Goal: Task Accomplishment & Management: Manage account settings

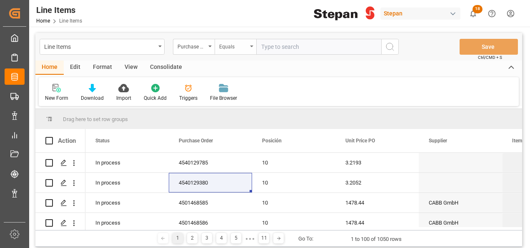
click at [255, 45] on div "Equals" at bounding box center [236, 47] width 42 height 16
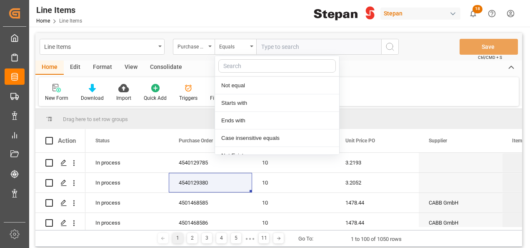
scroll to position [61, 0]
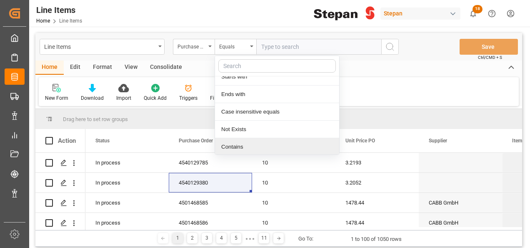
click at [241, 146] on div "Contains" at bounding box center [277, 147] width 124 height 18
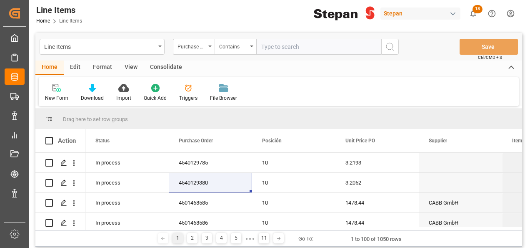
paste input "4501468581 4501468579 4501468580"
drag, startPoint x: 328, startPoint y: 44, endPoint x: 378, endPoint y: 43, distance: 50.4
click at [328, 44] on input "4501468581 4501468579 4501468580" at bounding box center [318, 47] width 125 height 16
drag, startPoint x: 293, startPoint y: 46, endPoint x: 313, endPoint y: 48, distance: 20.1
click at [293, 48] on input "4501468581 4501468579,4501468580" at bounding box center [318, 47] width 125 height 16
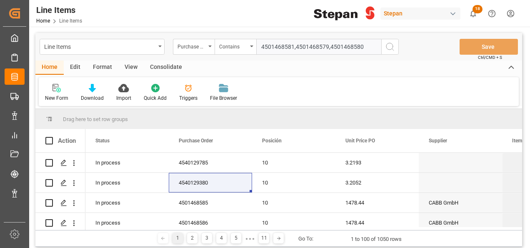
type input "4501468581,4501468579,4501468580"
click at [390, 46] on icon "search button" at bounding box center [390, 47] width 10 height 10
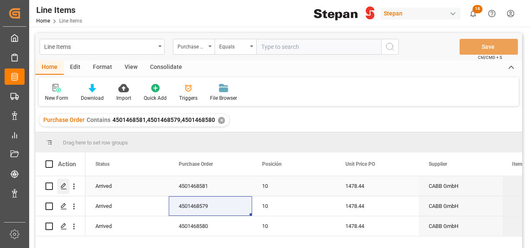
click at [62, 187] on polygon "Press SPACE to select this row." at bounding box center [63, 185] width 4 height 4
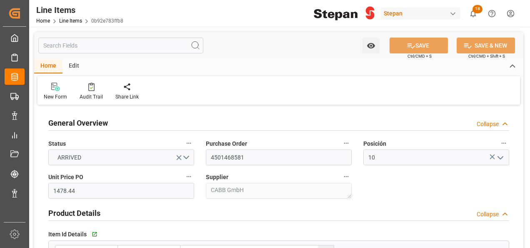
type input "1478.44"
type input "12352107"
type input "20000"
type input "20460"
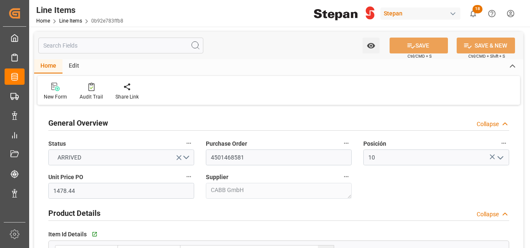
type input "29568.8"
type input "14-07-2025"
type input "12-08-2025 06:34"
type input "17-06-2025 15:46"
type input "11-06-2025"
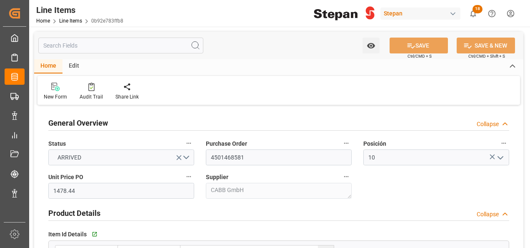
type input "15-08-2025"
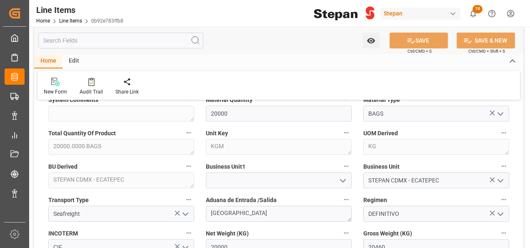
scroll to position [417, 0]
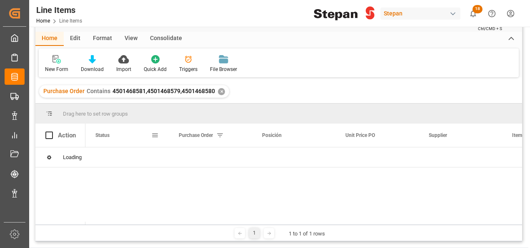
scroll to position [42, 0]
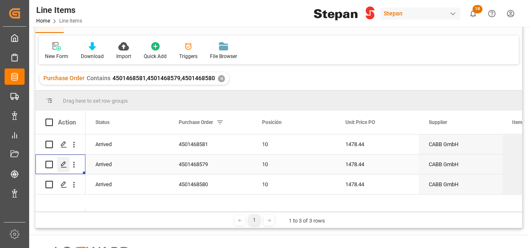
click at [62, 162] on icon "Press SPACE to select this row." at bounding box center [63, 164] width 7 height 7
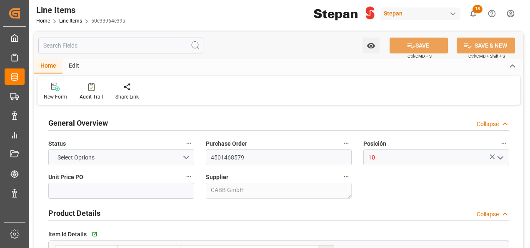
type input "1478.44"
type input "12352107"
type input "20"
type input "20080"
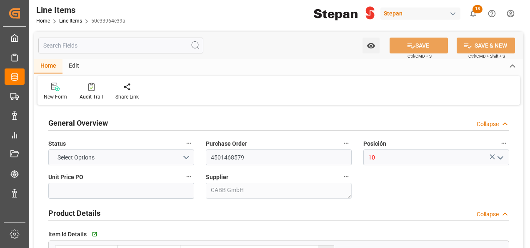
type input "29568.8"
type input "14-08-2025"
type input "12-08-2025 06:34"
type input "17-06-2025 15:46"
type input "11-06-2025"
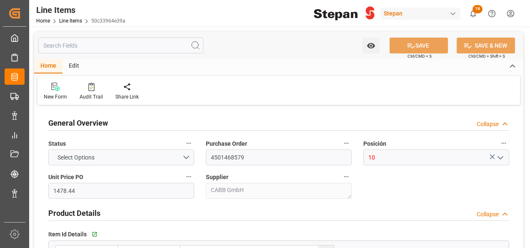
type input "15-08-2025"
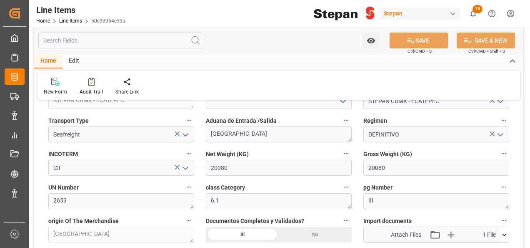
scroll to position [417, 0]
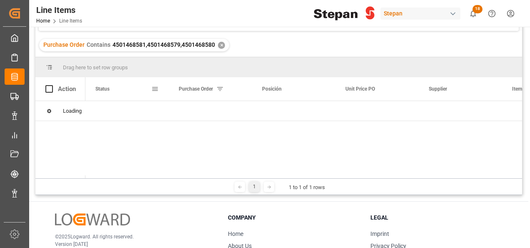
scroll to position [83, 0]
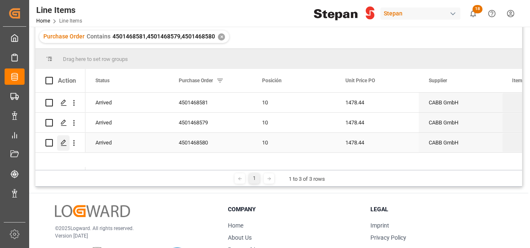
click at [61, 143] on polygon "Press SPACE to select this row." at bounding box center [63, 142] width 4 height 4
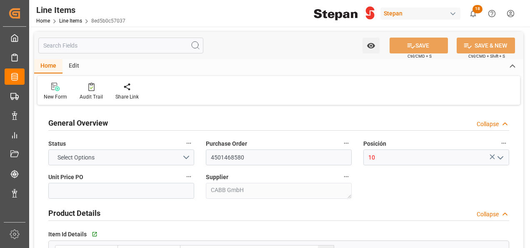
type input "1478.44"
type input "12352107"
type input "20000"
type input "20460"
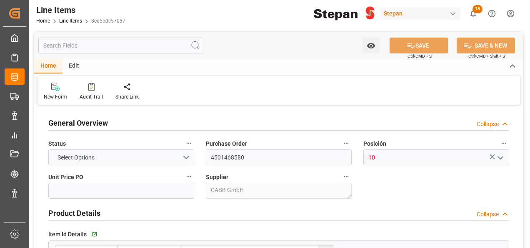
type input "29568.8"
type input "14-07-2025"
type input "12-08-2025 06:34"
type input "17-06-2025 15:46"
type input "11-06-2025"
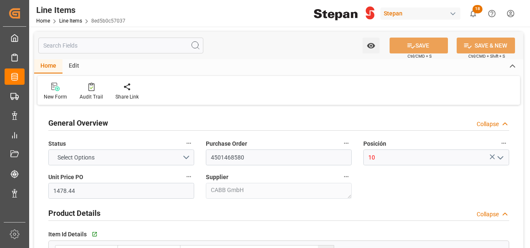
type input "15-08-2025"
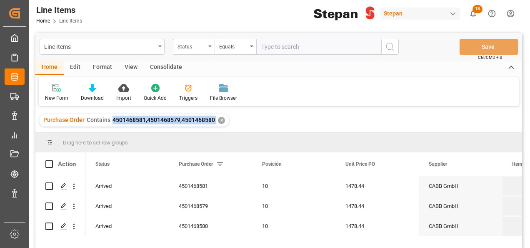
drag, startPoint x: 110, startPoint y: 118, endPoint x: 215, endPoint y: 126, distance: 105.3
click at [215, 126] on div "Purchase Order Contains 4501468581,4501468579,4501468580 ✕" at bounding box center [134, 120] width 190 height 13
copy span "4501468581,4501468579,4501468580"
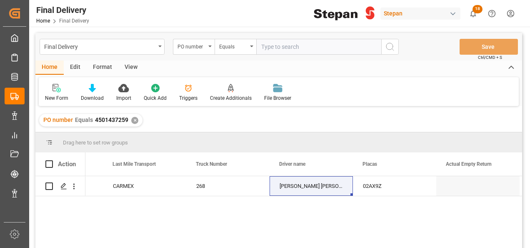
scroll to position [0, 1566]
click at [132, 121] on div "✕" at bounding box center [134, 120] width 7 height 7
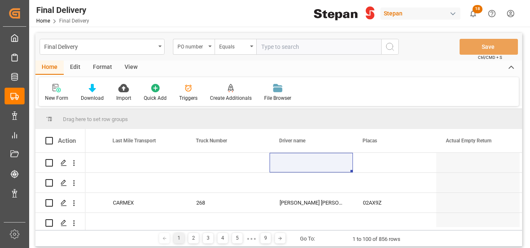
scroll to position [0, 1566]
click at [251, 45] on icon "open menu" at bounding box center [251, 46] width 3 height 2
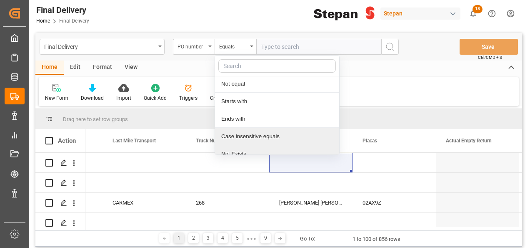
scroll to position [61, 0]
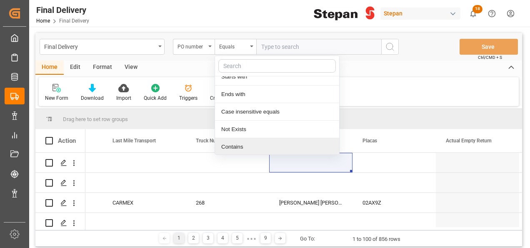
click at [234, 147] on div "Contains" at bounding box center [277, 147] width 124 height 18
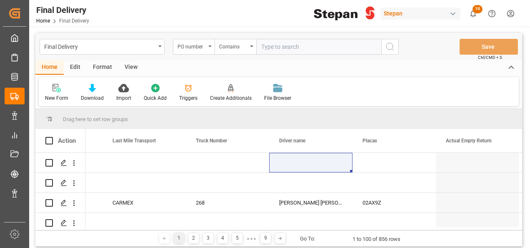
paste input "4501468581,4501468579,4501468580"
type input "4501468581,4501468579,4501468580"
click at [393, 43] on icon "search button" at bounding box center [390, 47] width 10 height 10
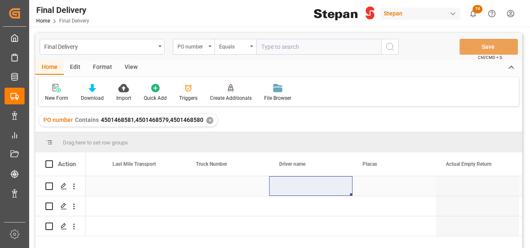
click at [134, 188] on div "Press SPACE to select this row." at bounding box center [144, 186] width 83 height 20
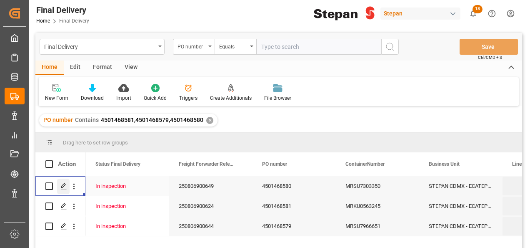
click at [61, 184] on icon "Press SPACE to select this row." at bounding box center [63, 186] width 7 height 7
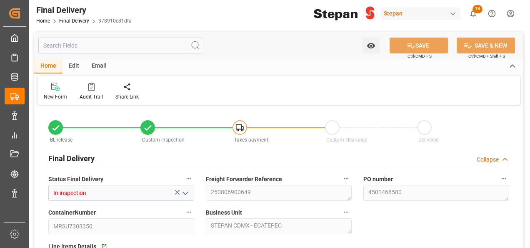
type input "08-08-2025"
type input "[DATE]"
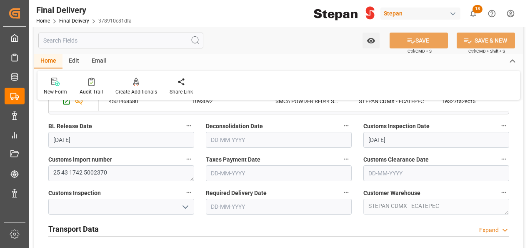
scroll to position [250, 0]
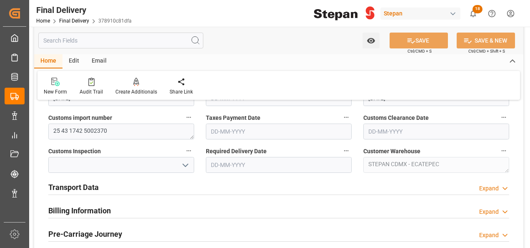
click at [89, 186] on h2 "Transport Data" at bounding box center [73, 186] width 50 height 11
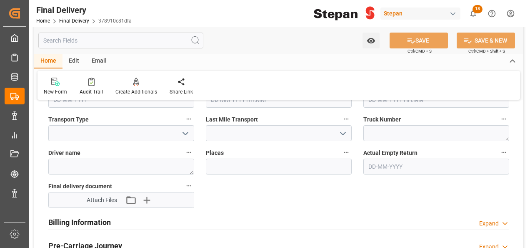
scroll to position [375, 0]
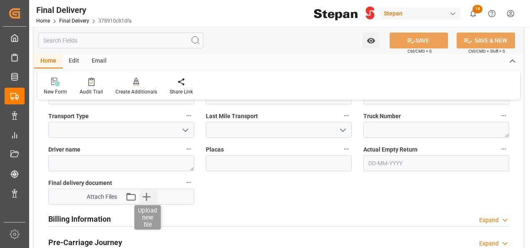
click at [152, 195] on icon "button" at bounding box center [146, 196] width 13 height 13
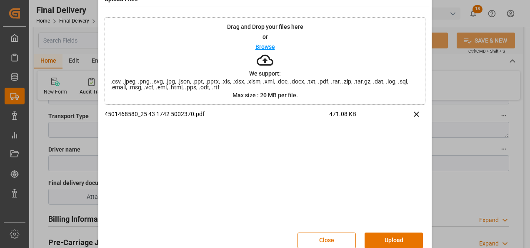
scroll to position [33, 0]
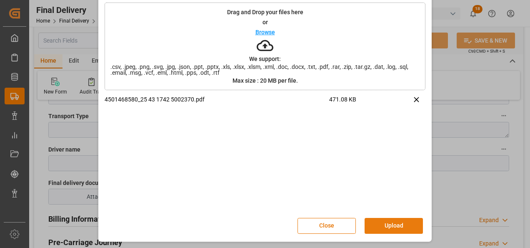
click at [392, 224] on button "Upload" at bounding box center [394, 226] width 58 height 16
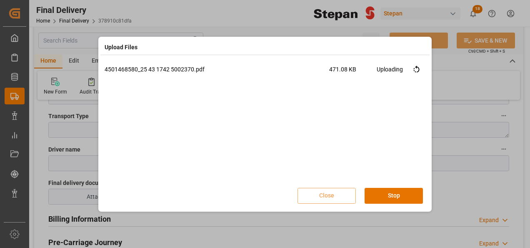
scroll to position [0, 0]
click at [398, 195] on button "Done" at bounding box center [394, 196] width 58 height 16
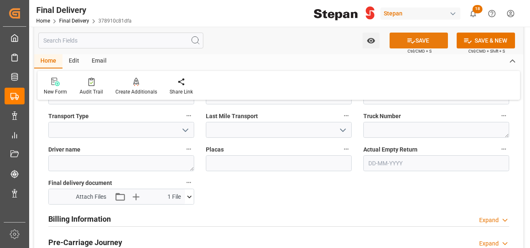
click at [420, 39] on button "SAVE" at bounding box center [419, 41] width 58 height 16
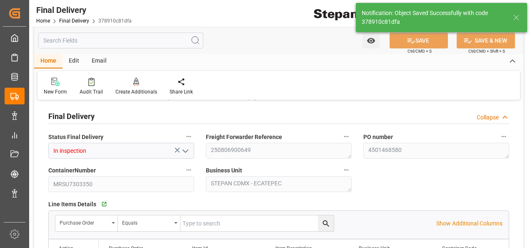
scroll to position [42, 0]
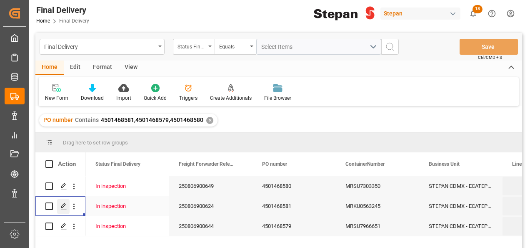
click at [64, 205] on icon "Press SPACE to select this row." at bounding box center [63, 206] width 7 height 7
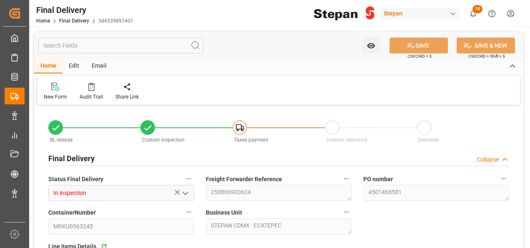
type input "08-08-2025"
type input "[DATE]"
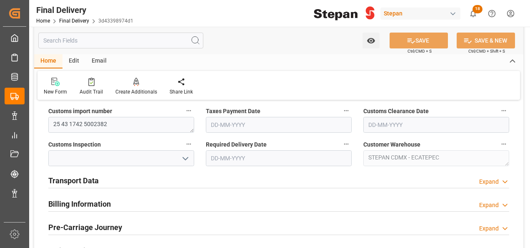
scroll to position [250, 0]
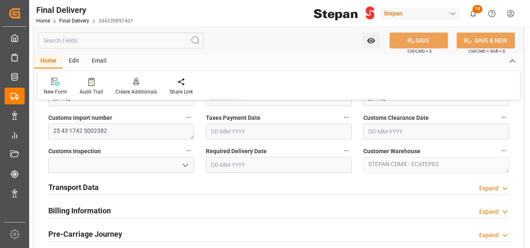
click at [75, 186] on h2 "Transport Data" at bounding box center [73, 186] width 50 height 11
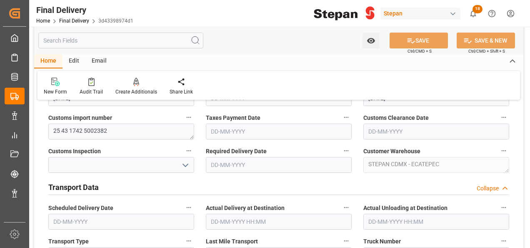
scroll to position [333, 0]
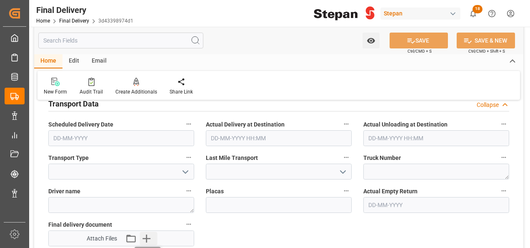
click at [147, 237] on icon "button" at bounding box center [147, 238] width 8 height 8
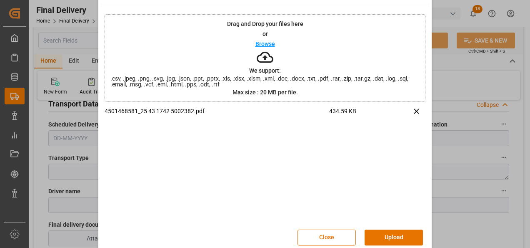
scroll to position [33, 0]
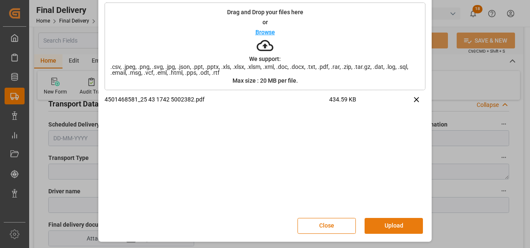
click at [388, 225] on button "Upload" at bounding box center [394, 226] width 58 height 16
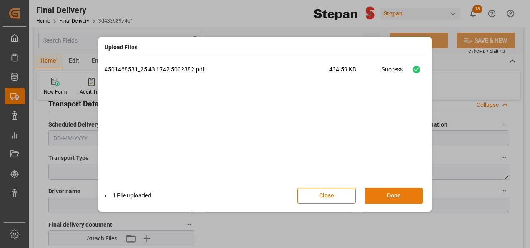
click at [395, 190] on button "Done" at bounding box center [394, 196] width 58 height 16
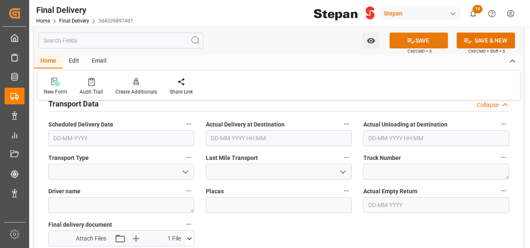
click at [413, 41] on icon at bounding box center [411, 40] width 9 height 9
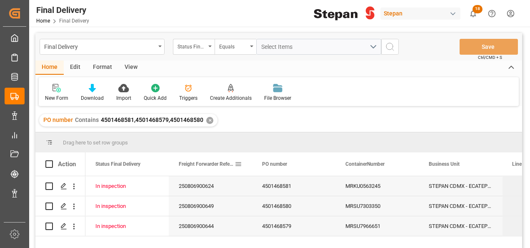
scroll to position [42, 0]
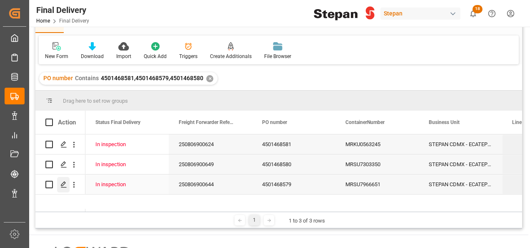
click at [63, 182] on polygon "Press SPACE to select this row." at bounding box center [63, 184] width 4 height 4
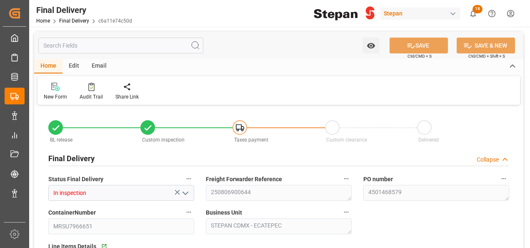
type input "08-08-2025"
type input "[DATE]"
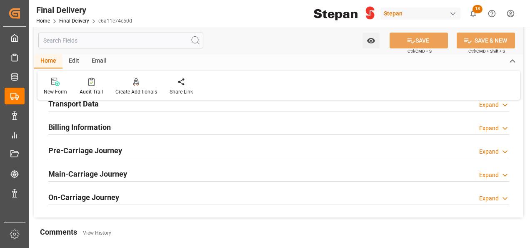
scroll to position [292, 0]
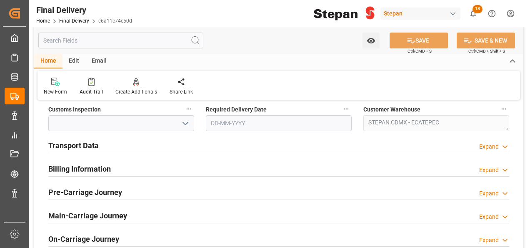
click at [67, 144] on h2 "Transport Data" at bounding box center [73, 145] width 50 height 11
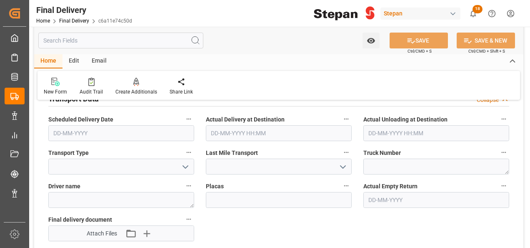
scroll to position [375, 0]
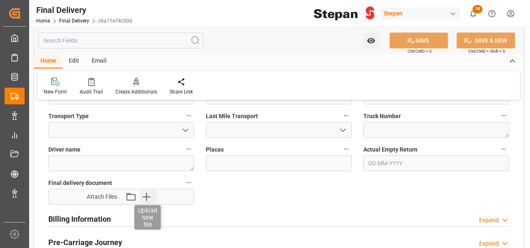
click at [144, 194] on icon "button" at bounding box center [146, 196] width 13 height 13
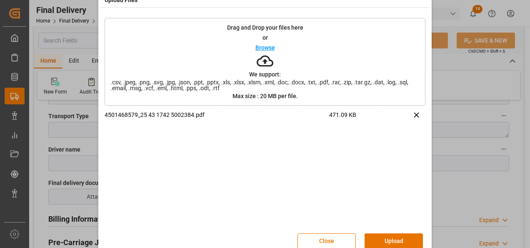
scroll to position [33, 0]
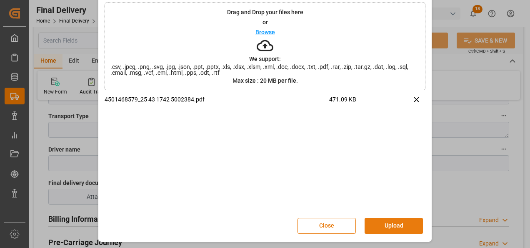
click at [389, 224] on button "Upload" at bounding box center [394, 226] width 58 height 16
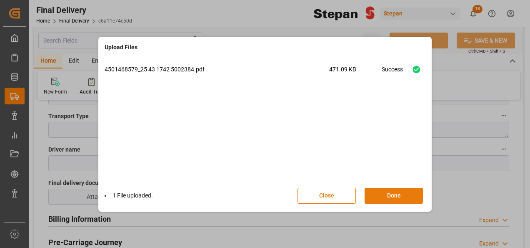
click at [394, 192] on button "Done" at bounding box center [394, 196] width 58 height 16
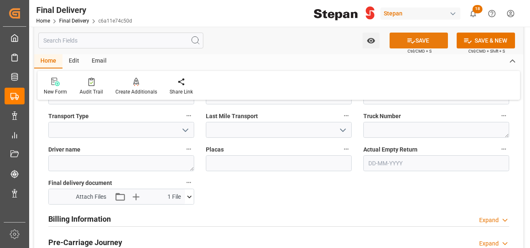
click at [423, 40] on button "SAVE" at bounding box center [419, 41] width 58 height 16
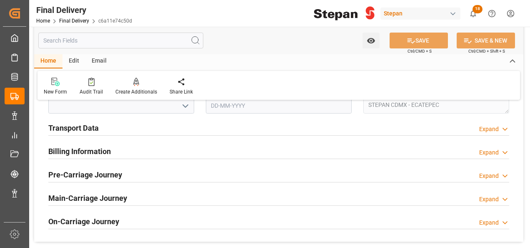
scroll to position [250, 0]
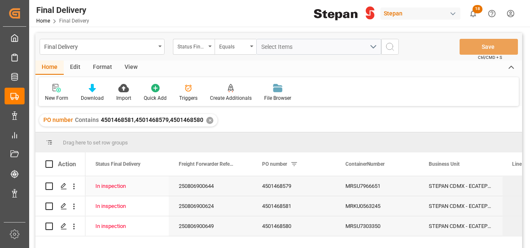
click at [206, 188] on div "250806900644" at bounding box center [210, 186] width 83 height 20
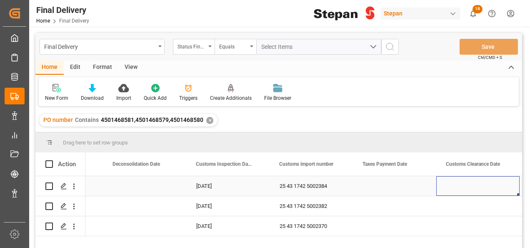
scroll to position [0, 650]
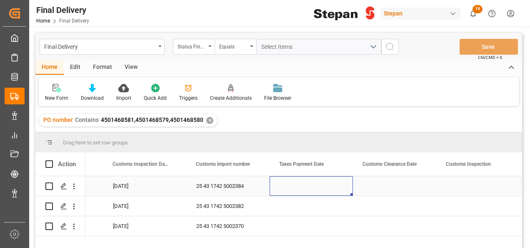
click at [324, 183] on div "Press SPACE to select this row." at bounding box center [311, 186] width 83 height 20
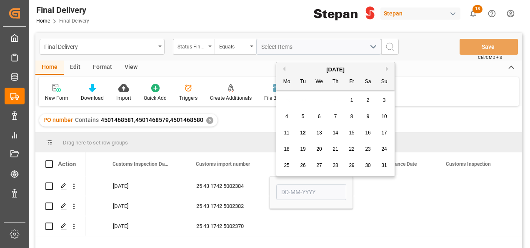
click at [300, 132] on span "12" at bounding box center [302, 133] width 5 height 6
type input "[DATE]"
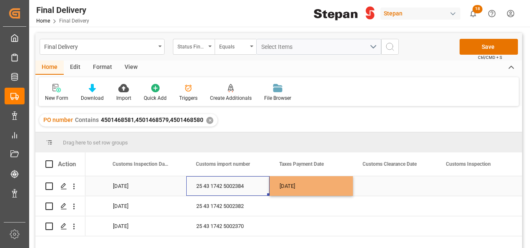
drag, startPoint x: 250, startPoint y: 180, endPoint x: 261, endPoint y: 183, distance: 11.1
click at [250, 180] on div "25 43 1742 5002384" at bounding box center [227, 186] width 83 height 20
click at [316, 183] on div "[DATE]" at bounding box center [311, 186] width 83 height 20
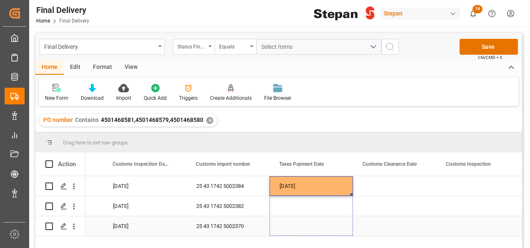
drag, startPoint x: 351, startPoint y: 193, endPoint x: 349, endPoint y: 221, distance: 28.0
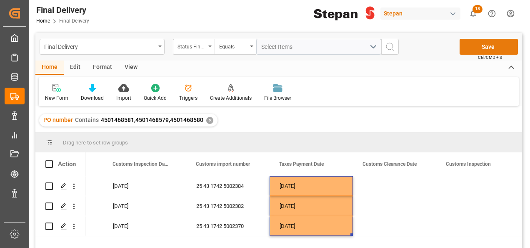
click at [484, 43] on button "Save" at bounding box center [489, 47] width 58 height 16
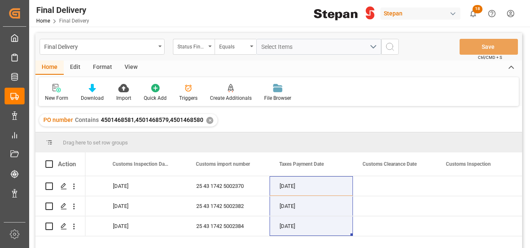
click at [208, 121] on div "✕" at bounding box center [209, 120] width 7 height 7
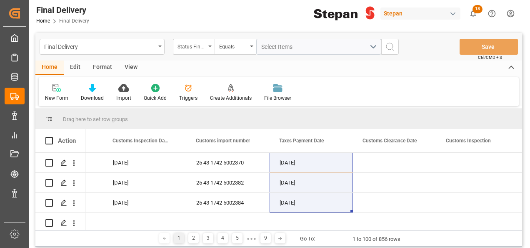
scroll to position [0, 650]
click at [216, 46] on div "Equals" at bounding box center [236, 47] width 42 height 16
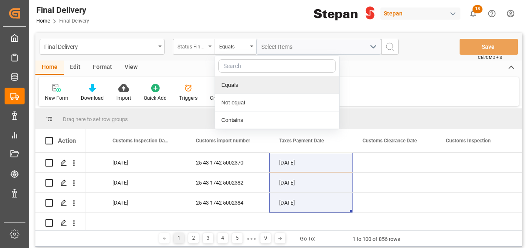
click at [208, 43] on div "Status Final Delivery" at bounding box center [194, 47] width 42 height 16
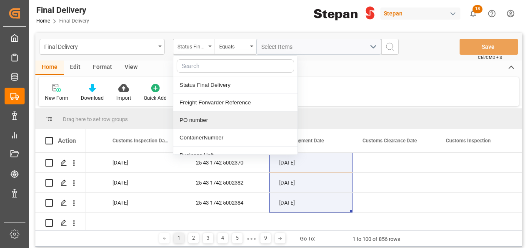
click at [200, 122] on div "PO number" at bounding box center [235, 120] width 124 height 18
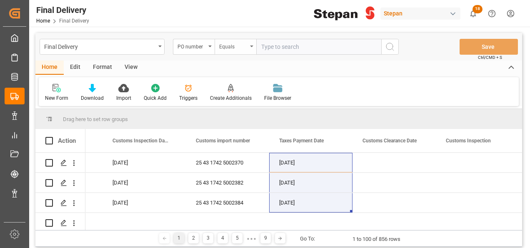
click at [249, 44] on div "Equals" at bounding box center [236, 47] width 42 height 16
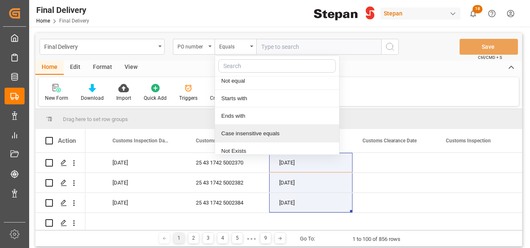
scroll to position [61, 0]
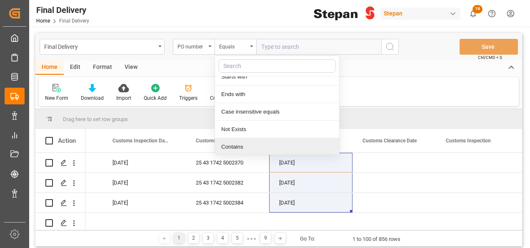
click at [230, 148] on div "Contains" at bounding box center [277, 147] width 124 height 18
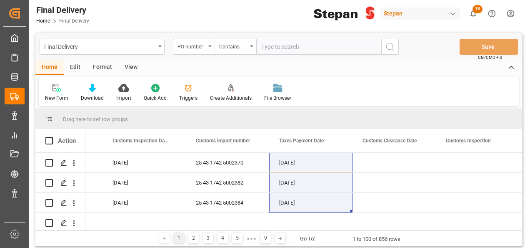
paste input "4501462491"
paste input "4501462489"
paste input "4501462495"
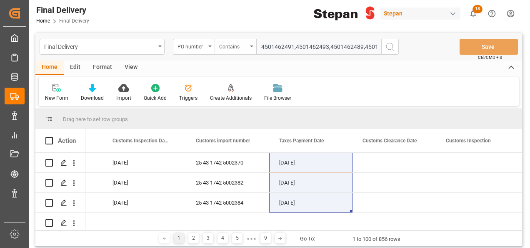
drag, startPoint x: 378, startPoint y: 44, endPoint x: 250, endPoint y: 44, distance: 127.1
click at [251, 45] on div "PO number Contains 4501462491,4501462493,4501462489,4501462495" at bounding box center [286, 47] width 226 height 16
type input "4501462491,4501462493,4501462489,4501462495"
click at [389, 47] on icon "search button" at bounding box center [390, 47] width 10 height 10
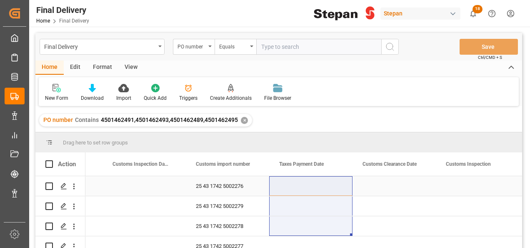
click at [153, 187] on div "Press SPACE to select this row." at bounding box center [144, 186] width 83 height 20
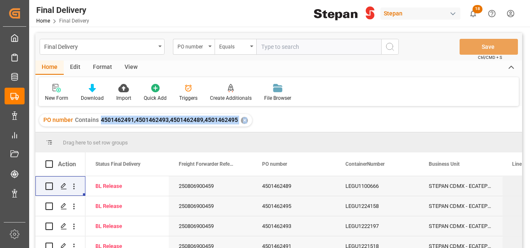
drag, startPoint x: 98, startPoint y: 119, endPoint x: 230, endPoint y: 133, distance: 131.9
click at [230, 133] on div "Final Delivery PO number Equals Save Ctrl/CMD + S Home Edit Format View New For…" at bounding box center [278, 151] width 487 height 237
copy div "4501462491,4501462493,4501462489,4501462495 ✕ Drag here to set row groups Drag …"
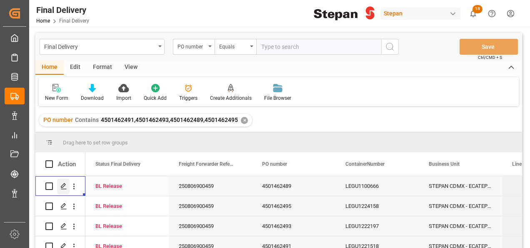
click at [63, 184] on icon "Press SPACE to select this row." at bounding box center [63, 186] width 7 height 7
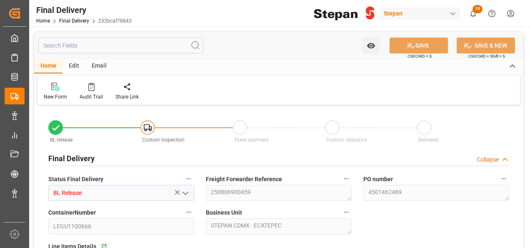
type input "11-08-2025"
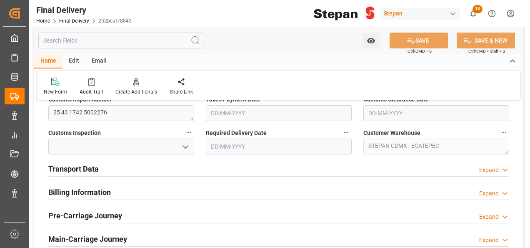
scroll to position [250, 0]
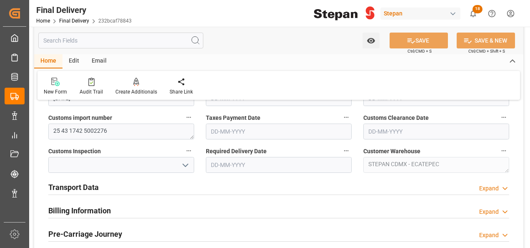
click at [91, 188] on h2 "Transport Data" at bounding box center [73, 186] width 50 height 11
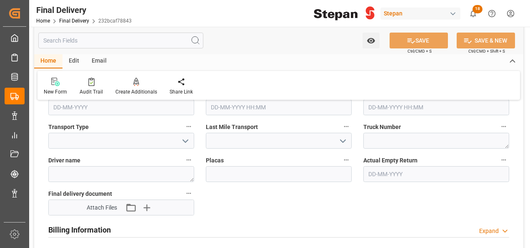
scroll to position [375, 0]
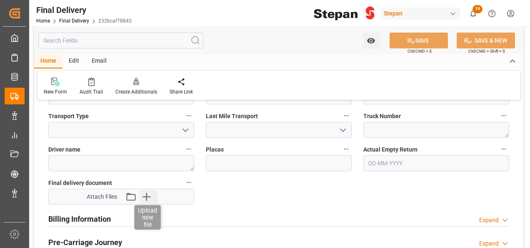
click at [148, 194] on icon "button" at bounding box center [146, 196] width 13 height 13
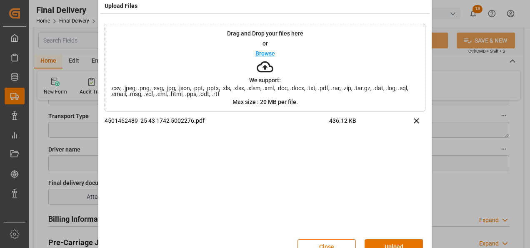
scroll to position [33, 0]
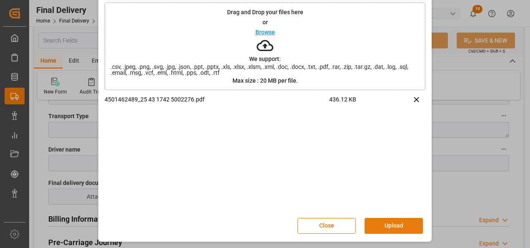
click at [391, 223] on button "Upload" at bounding box center [394, 226] width 58 height 16
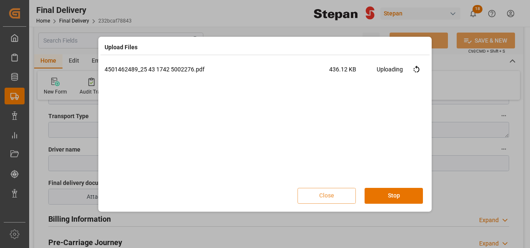
scroll to position [0, 0]
click at [393, 191] on button "Done" at bounding box center [394, 196] width 58 height 16
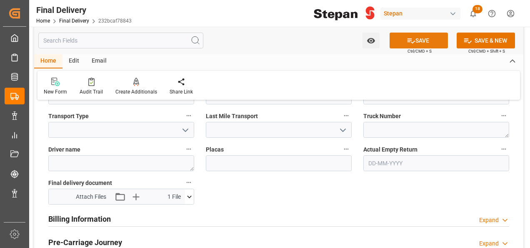
click at [412, 38] on icon at bounding box center [411, 40] width 9 height 9
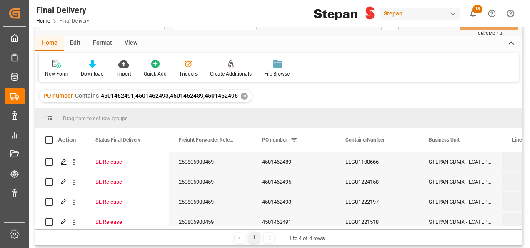
scroll to position [42, 0]
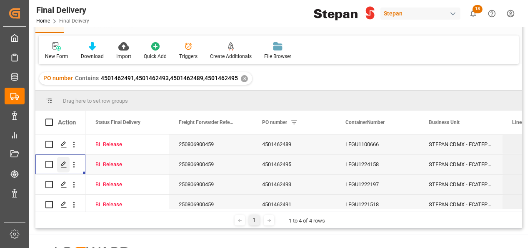
click at [63, 163] on polygon "Press SPACE to select this row." at bounding box center [63, 164] width 4 height 4
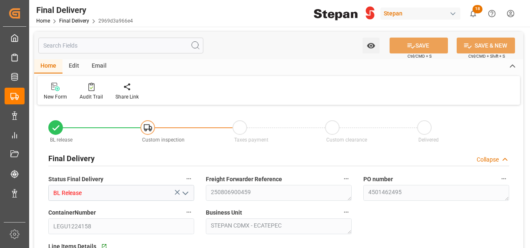
type input "11-08-2025"
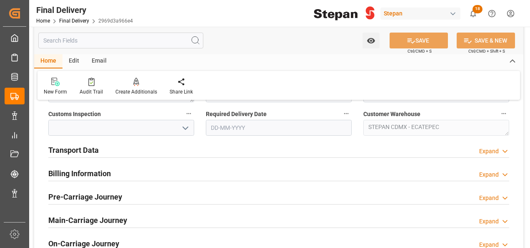
scroll to position [292, 0]
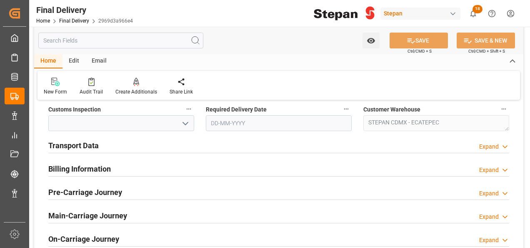
click at [78, 144] on h2 "Transport Data" at bounding box center [73, 145] width 50 height 11
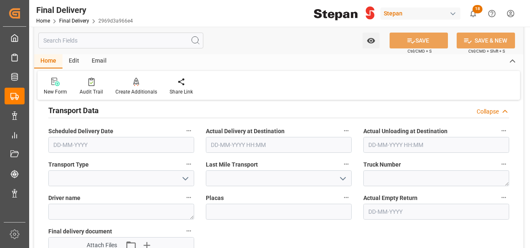
scroll to position [375, 0]
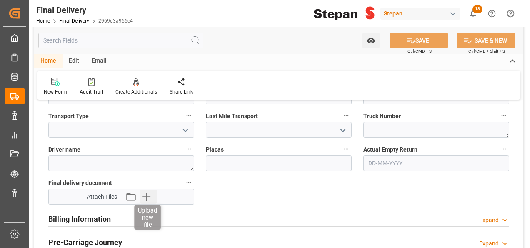
click at [149, 193] on icon "button" at bounding box center [146, 196] width 13 height 13
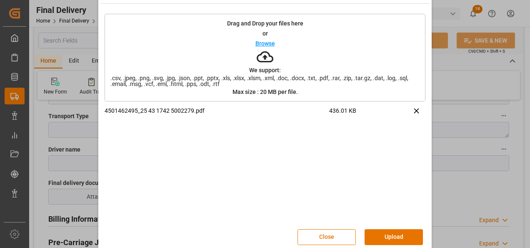
scroll to position [33, 0]
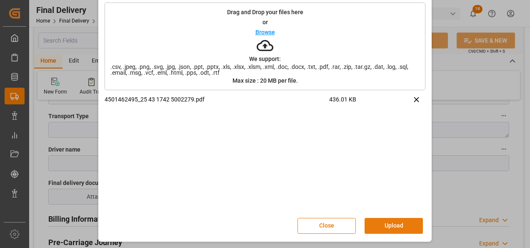
click at [388, 223] on button "Upload" at bounding box center [394, 226] width 58 height 16
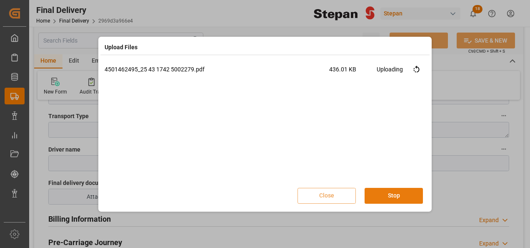
scroll to position [0, 0]
click at [400, 196] on button "Done" at bounding box center [394, 196] width 58 height 16
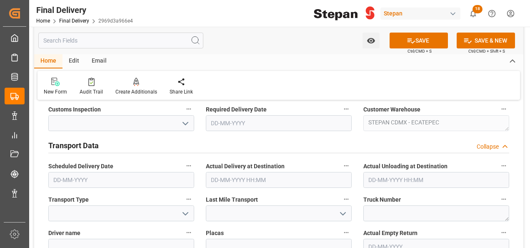
scroll to position [208, 0]
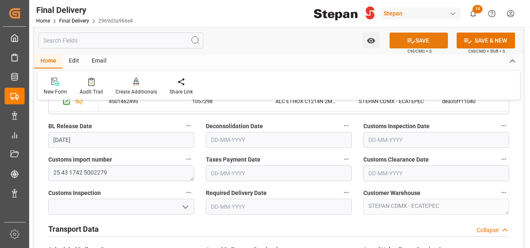
click at [418, 43] on button "SAVE" at bounding box center [419, 41] width 58 height 16
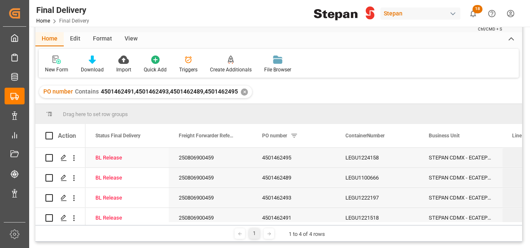
scroll to position [42, 0]
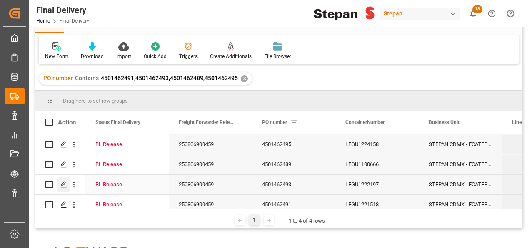
click at [62, 184] on polygon "Press SPACE to select this row." at bounding box center [63, 184] width 4 height 4
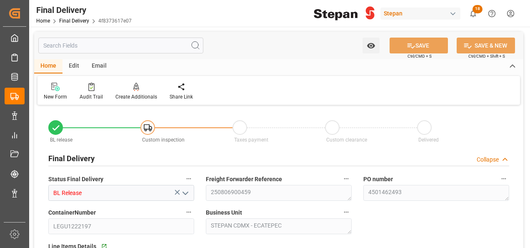
type input "11-08-2025"
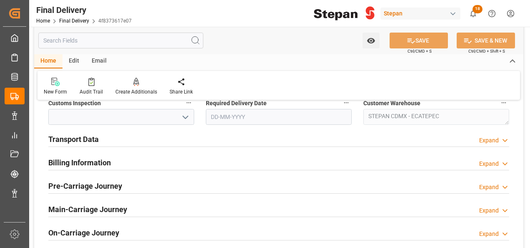
scroll to position [250, 0]
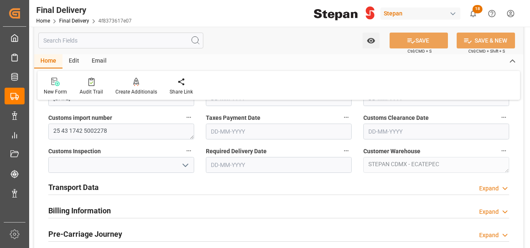
click at [71, 183] on h2 "Transport Data" at bounding box center [73, 186] width 50 height 11
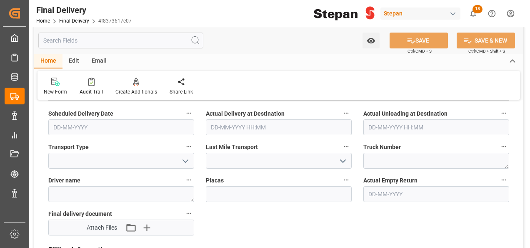
scroll to position [375, 0]
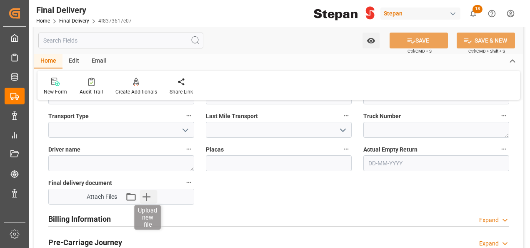
click at [150, 194] on icon "button" at bounding box center [146, 196] width 13 height 13
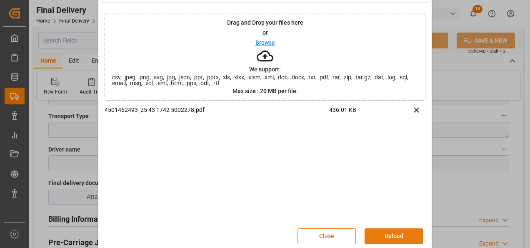
scroll to position [33, 0]
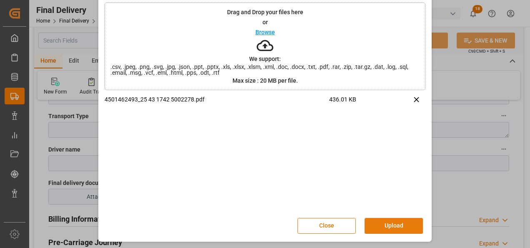
click at [398, 225] on button "Upload" at bounding box center [394, 226] width 58 height 16
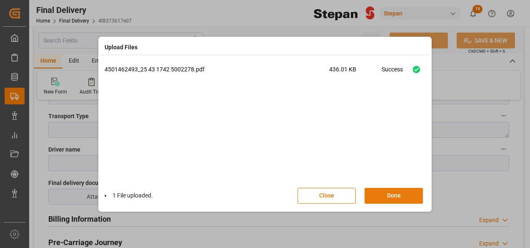
click at [390, 193] on button "Done" at bounding box center [394, 196] width 58 height 16
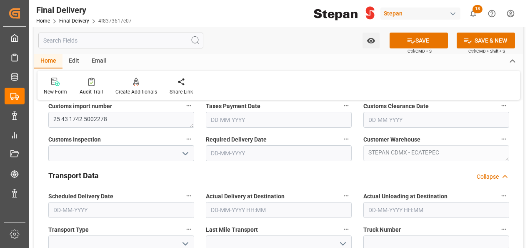
scroll to position [208, 0]
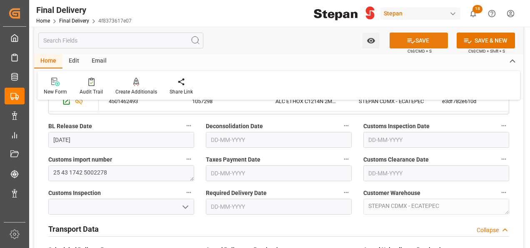
click at [412, 39] on icon at bounding box center [411, 40] width 9 height 9
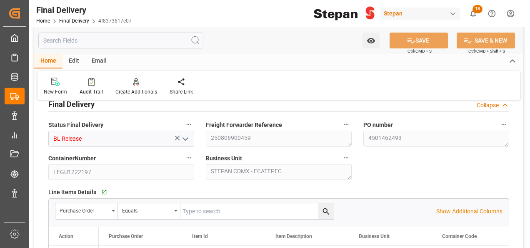
scroll to position [42, 0]
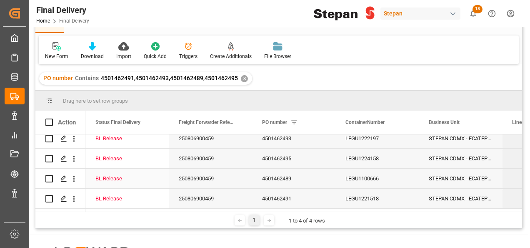
scroll to position [83, 0]
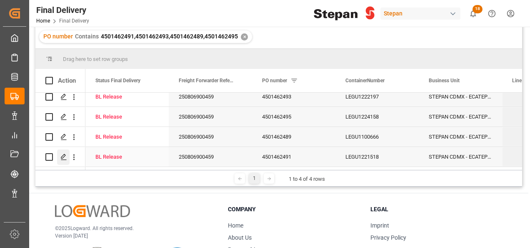
click at [63, 153] on icon "Press SPACE to select this row." at bounding box center [63, 156] width 7 height 7
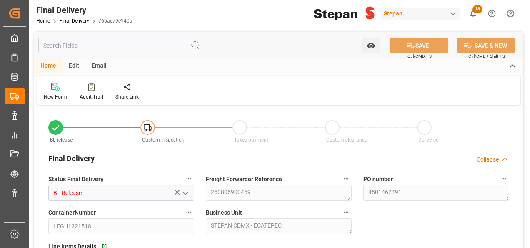
type input "11-08-2025"
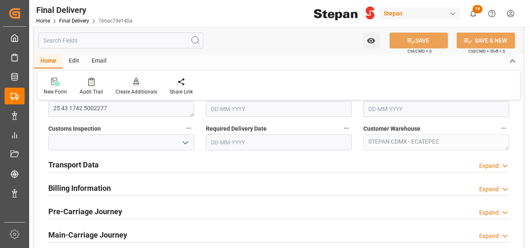
scroll to position [292, 0]
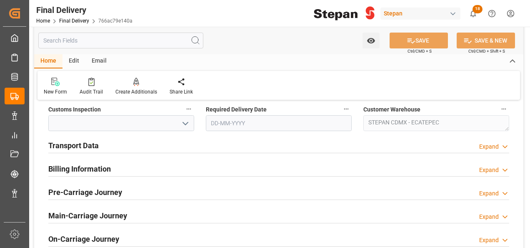
click at [78, 145] on h2 "Transport Data" at bounding box center [73, 145] width 50 height 11
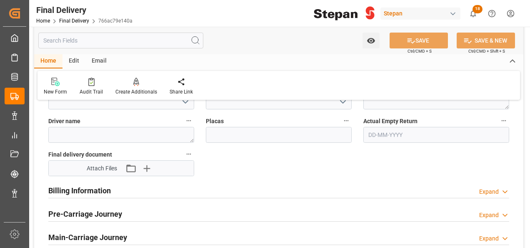
scroll to position [417, 0]
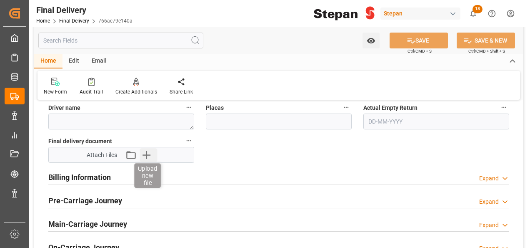
click at [146, 153] on icon "button" at bounding box center [146, 154] width 13 height 13
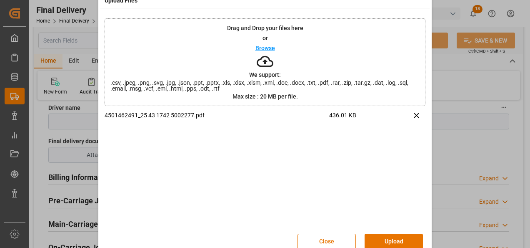
scroll to position [33, 0]
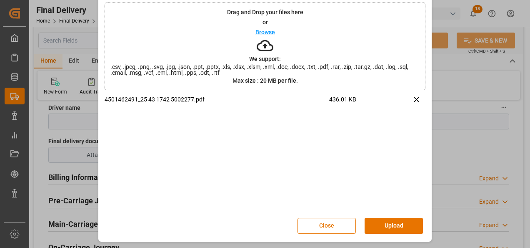
click at [383, 227] on button "Upload" at bounding box center [394, 226] width 58 height 16
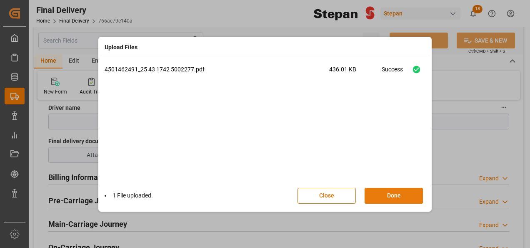
click at [391, 199] on button "Done" at bounding box center [394, 196] width 58 height 16
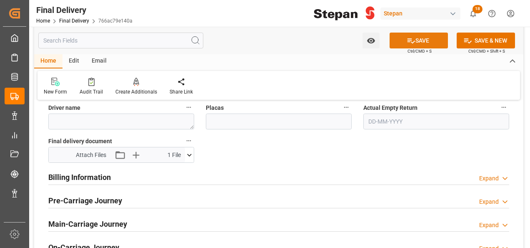
click at [412, 36] on icon at bounding box center [411, 40] width 9 height 9
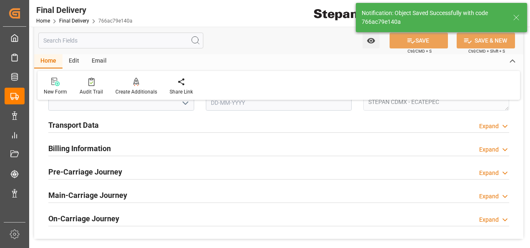
scroll to position [292, 0]
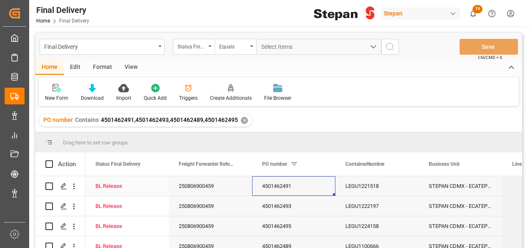
click at [263, 187] on div "4501462491" at bounding box center [293, 186] width 83 height 20
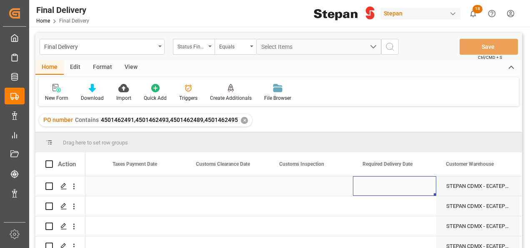
scroll to position [0, 816]
click at [395, 182] on div "Press SPACE to select this row." at bounding box center [394, 186] width 83 height 20
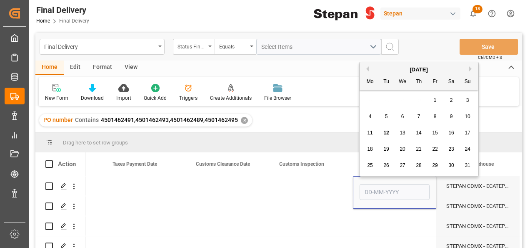
click at [419, 133] on span "14" at bounding box center [418, 133] width 5 height 6
type input "14-08-2025"
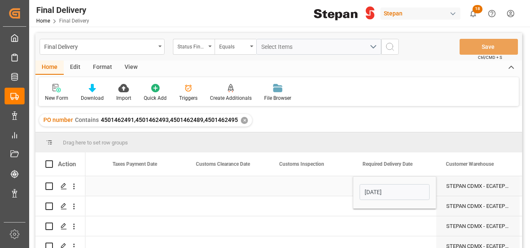
drag, startPoint x: 340, startPoint y: 185, endPoint x: 378, endPoint y: 185, distance: 37.9
click at [340, 187] on div "Press SPACE to select this row." at bounding box center [311, 186] width 83 height 20
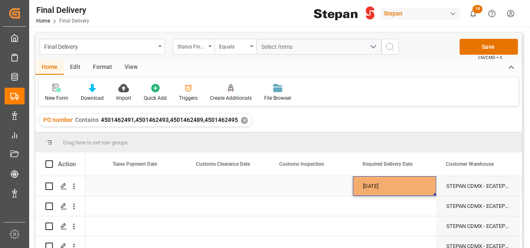
drag, startPoint x: 403, startPoint y: 181, endPoint x: 413, endPoint y: 185, distance: 10.7
click at [404, 181] on div "14-08-2025" at bounding box center [394, 186] width 83 height 20
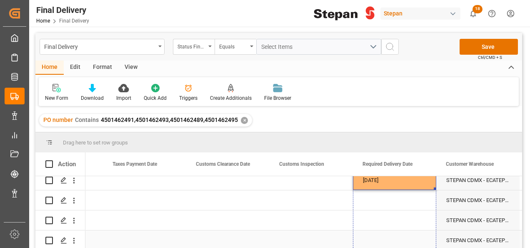
drag, startPoint x: 435, startPoint y: 194, endPoint x: 420, endPoint y: 223, distance: 32.2
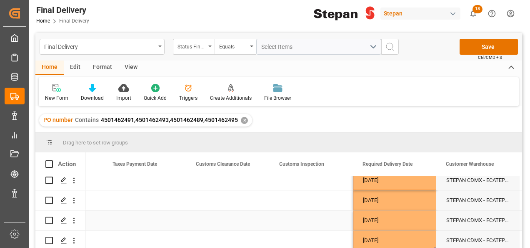
scroll to position [0, 0]
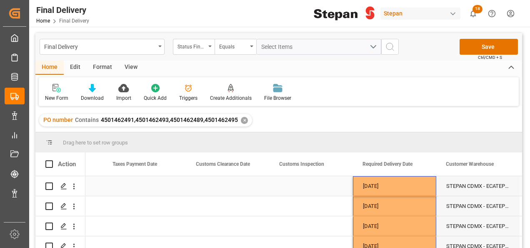
click at [405, 189] on div "14-08-2025" at bounding box center [394, 186] width 83 height 20
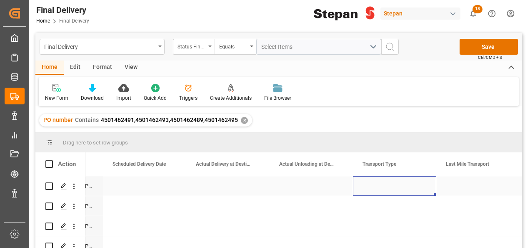
click at [390, 188] on div "Press SPACE to select this row." at bounding box center [394, 186] width 83 height 20
click at [419, 190] on polyline "open menu" at bounding box center [420, 191] width 5 height 3
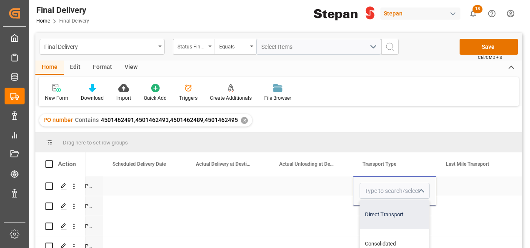
click at [383, 213] on div "Direct Transport" at bounding box center [394, 214] width 69 height 29
type input "Direct Transport"
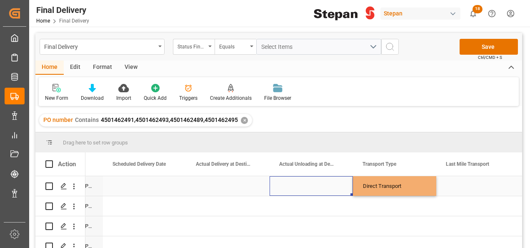
click at [341, 188] on div "Press SPACE to select this row." at bounding box center [311, 186] width 83 height 20
click at [410, 184] on div "Direct Transport" at bounding box center [394, 185] width 63 height 19
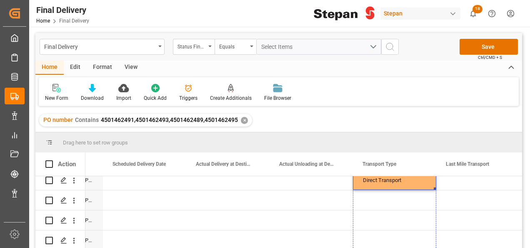
drag, startPoint x: 434, startPoint y: 195, endPoint x: 449, endPoint y: 202, distance: 16.6
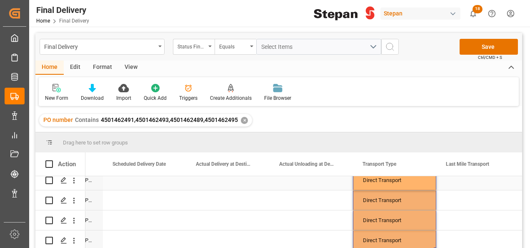
click at [462, 184] on div "Press SPACE to select this row." at bounding box center [477, 180] width 83 height 20
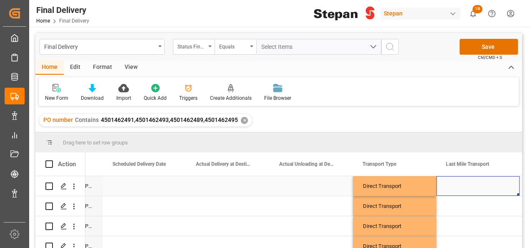
click at [474, 189] on div "Press SPACE to select this row." at bounding box center [477, 186] width 83 height 20
click at [502, 190] on icon "open menu" at bounding box center [504, 191] width 10 height 10
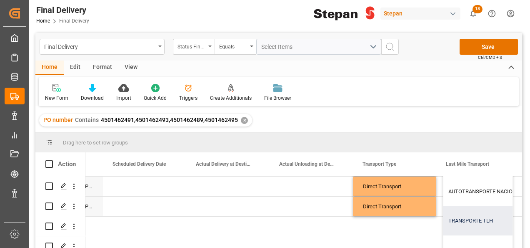
click at [465, 219] on div "TRANSPORTE TLH" at bounding box center [516, 220] width 146 height 29
type input "TRANSPORTE TLH"
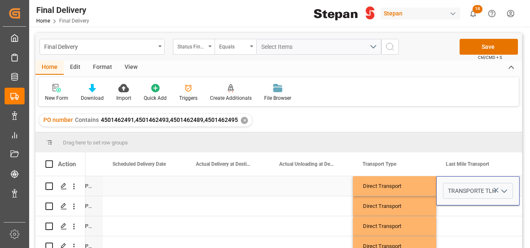
click at [423, 184] on div "Direct Transport" at bounding box center [394, 185] width 63 height 19
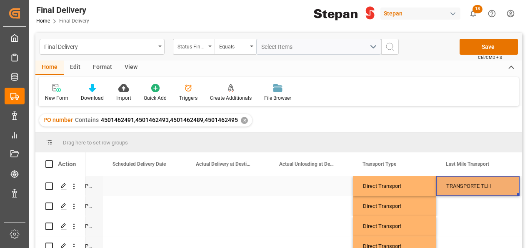
click at [459, 184] on div "TRANSPORTE TLH" at bounding box center [477, 185] width 63 height 19
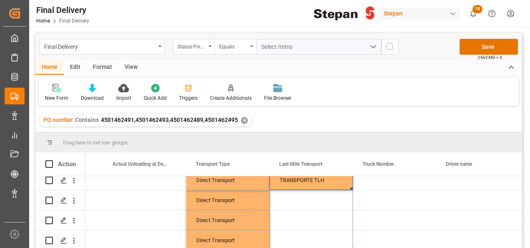
drag, startPoint x: 352, startPoint y: 194, endPoint x: 315, endPoint y: 229, distance: 50.7
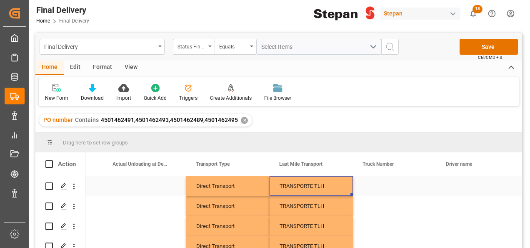
click at [308, 185] on div "TRANSPORTE TLH" at bounding box center [311, 185] width 63 height 19
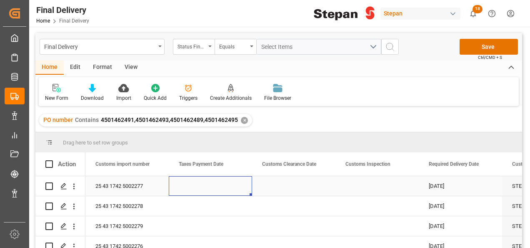
click at [207, 186] on div "Press SPACE to select this row." at bounding box center [210, 186] width 83 height 20
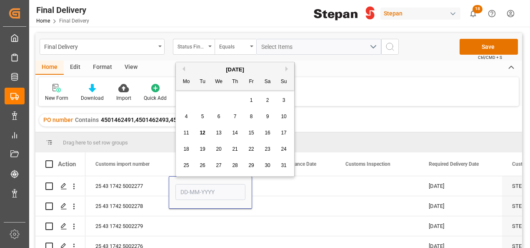
click at [202, 134] on span "12" at bounding box center [202, 133] width 5 height 6
type input "[DATE]"
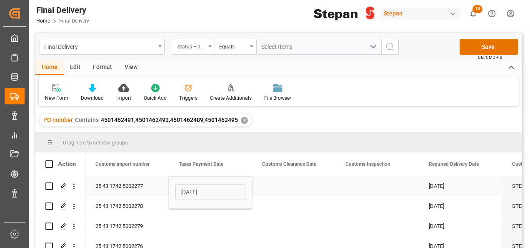
click at [151, 182] on div "25 43 1742 5002277" at bounding box center [126, 186] width 83 height 20
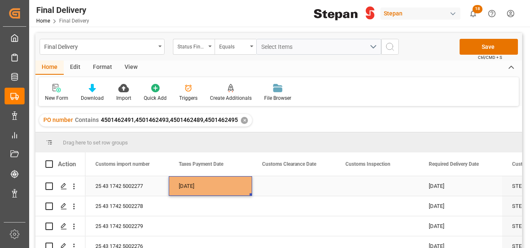
click at [215, 182] on div "[DATE]" at bounding box center [210, 186] width 83 height 20
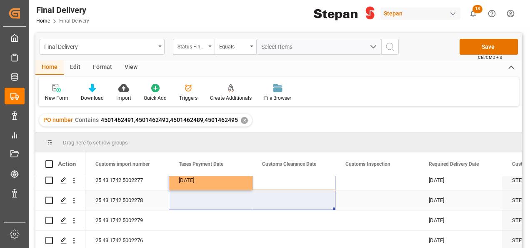
drag, startPoint x: 252, startPoint y: 195, endPoint x: 237, endPoint y: 192, distance: 15.8
click at [227, 173] on div "Taxes Payment Date" at bounding box center [207, 163] width 56 height 23
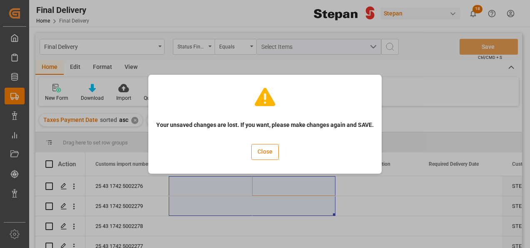
click at [269, 151] on button "Close" at bounding box center [265, 152] width 28 height 16
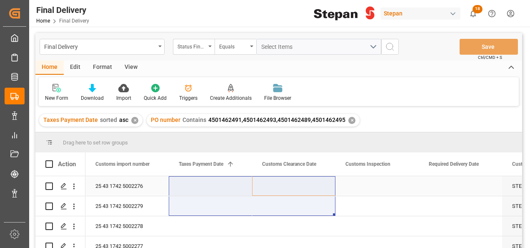
click at [208, 188] on div "Press SPACE to select this row." at bounding box center [210, 186] width 83 height 20
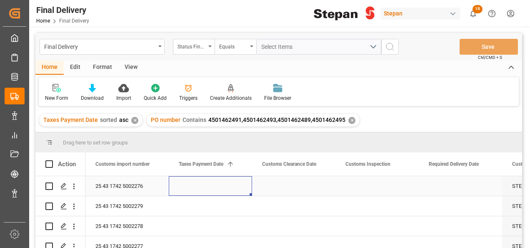
click at [207, 187] on div "Press SPACE to select this row." at bounding box center [210, 186] width 83 height 20
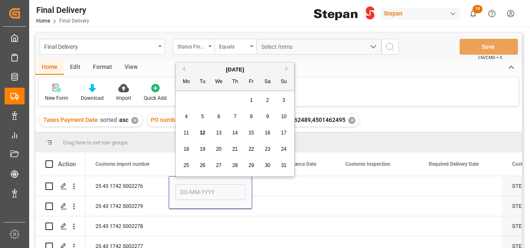
click at [203, 139] on div "11 12 13 14 15 16 17" at bounding box center [235, 133] width 114 height 16
click at [202, 135] on span "12" at bounding box center [202, 133] width 5 height 6
type input "[DATE]"
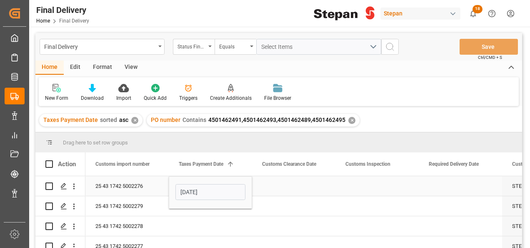
click at [153, 186] on div "25 43 1742 5002276" at bounding box center [126, 186] width 83 height 20
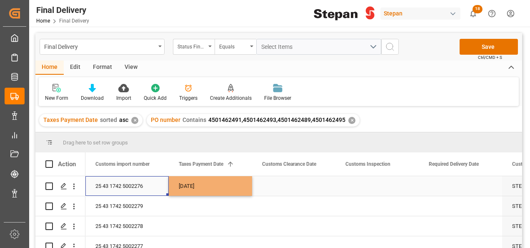
click at [223, 181] on div "[DATE]" at bounding box center [210, 186] width 83 height 20
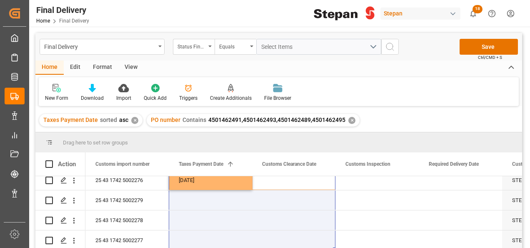
drag, startPoint x: 252, startPoint y: 194, endPoint x: 232, endPoint y: 183, distance: 23.0
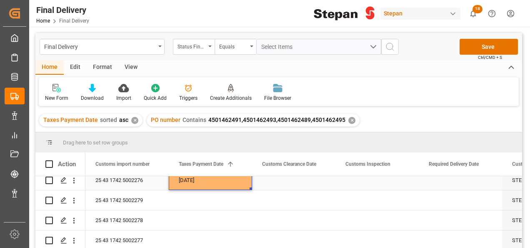
click at [229, 181] on div "[DATE]" at bounding box center [210, 180] width 83 height 20
drag, startPoint x: 251, startPoint y: 185, endPoint x: 238, endPoint y: 233, distance: 48.7
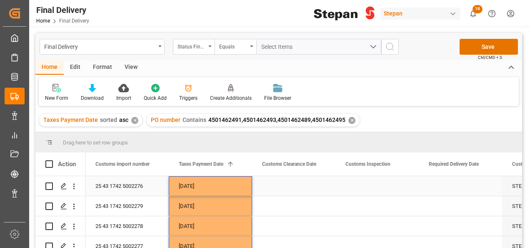
click at [276, 183] on div "Press SPACE to select this row." at bounding box center [293, 186] width 83 height 20
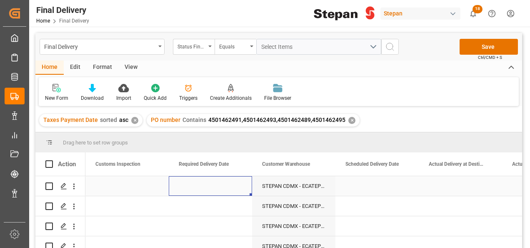
click at [205, 180] on div "Press SPACE to select this row." at bounding box center [210, 186] width 83 height 20
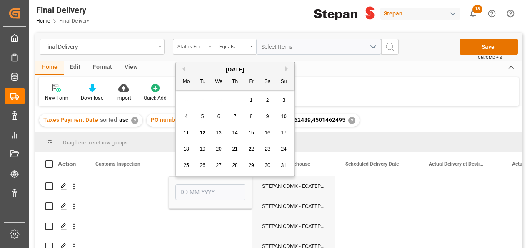
click at [239, 133] on div "14" at bounding box center [235, 133] width 10 height 10
type input "14-08-2025"
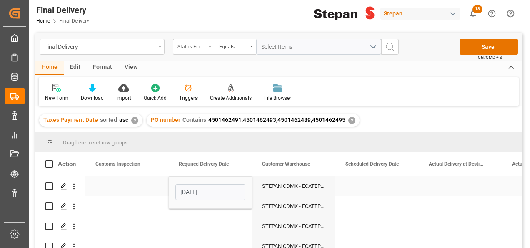
drag, startPoint x: 138, startPoint y: 183, endPoint x: 160, endPoint y: 183, distance: 22.5
click at [138, 184] on div "Press SPACE to select this row." at bounding box center [126, 186] width 83 height 20
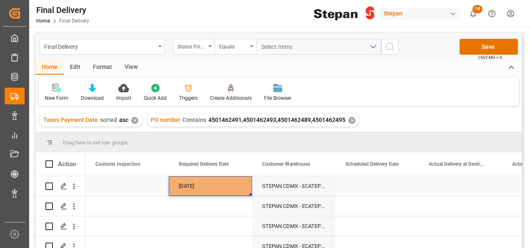
click at [208, 177] on div "14-08-2025" at bounding box center [210, 186] width 83 height 20
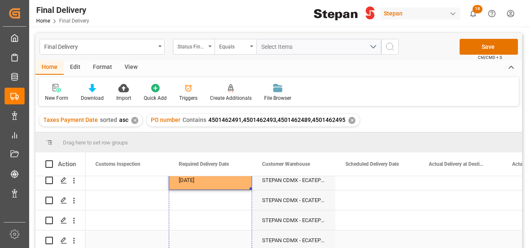
drag, startPoint x: 250, startPoint y: 193, endPoint x: 243, endPoint y: 240, distance: 47.3
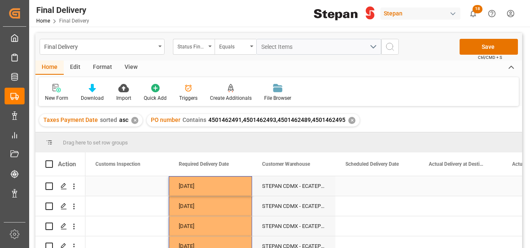
click at [367, 187] on div "Press SPACE to select this row." at bounding box center [376, 186] width 83 height 20
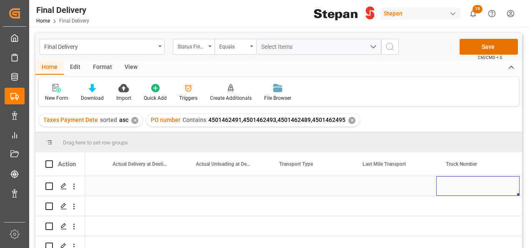
click at [308, 182] on div "Press SPACE to select this row." at bounding box center [311, 186] width 83 height 20
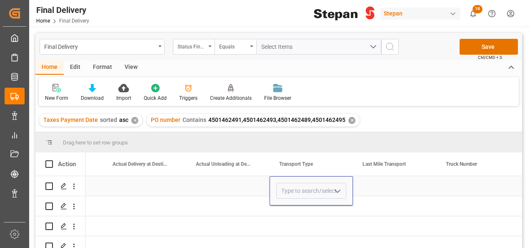
click at [339, 188] on icon "open menu" at bounding box center [338, 191] width 10 height 10
click at [297, 214] on div "Direct Transport" at bounding box center [311, 214] width 69 height 29
type input "Direct Transport"
click at [388, 184] on div "Press SPACE to select this row." at bounding box center [394, 186] width 83 height 20
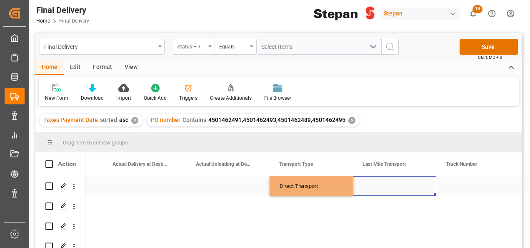
click at [388, 184] on div "Press SPACE to select this row." at bounding box center [394, 186] width 83 height 20
click at [388, 184] on input "Press SPACE to select this row." at bounding box center [395, 191] width 70 height 16
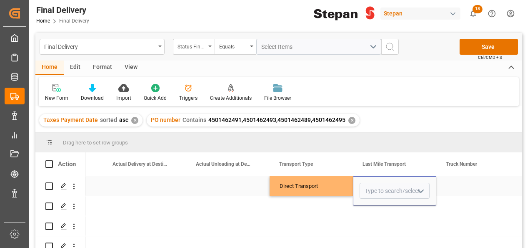
click at [424, 189] on icon "open menu" at bounding box center [421, 191] width 10 height 10
click at [393, 217] on div "TRANSPORTE TLH" at bounding box center [433, 218] width 146 height 29
type input "TRANSPORTE TLH"
click at [343, 186] on div "Direct Transport" at bounding box center [311, 186] width 83 height 20
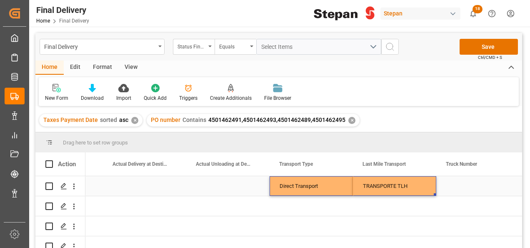
drag, startPoint x: 335, startPoint y: 185, endPoint x: 383, endPoint y: 186, distance: 47.5
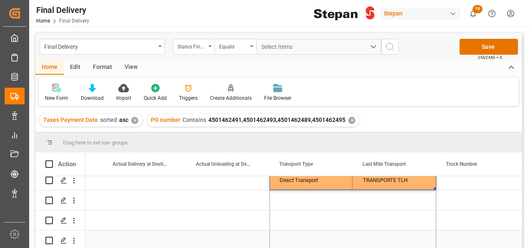
drag, startPoint x: 435, startPoint y: 199, endPoint x: 346, endPoint y: 224, distance: 92.7
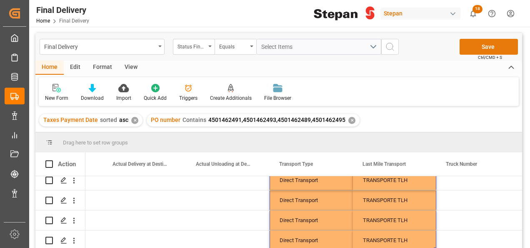
click at [492, 46] on button "Save" at bounding box center [489, 47] width 58 height 16
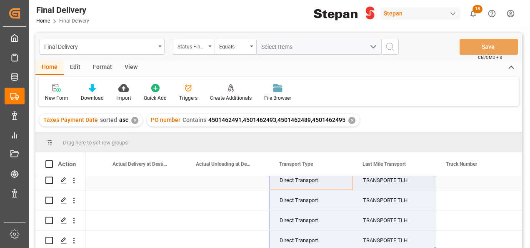
click at [156, 185] on div "Press SPACE to select this row." at bounding box center [144, 180] width 83 height 20
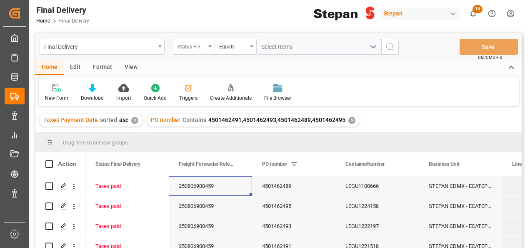
click at [350, 121] on div "✕" at bounding box center [351, 120] width 7 height 7
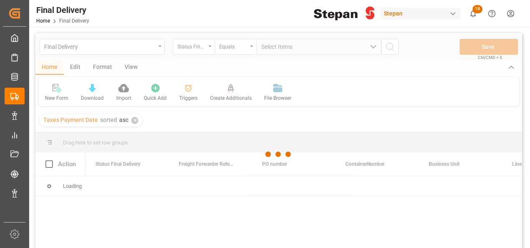
click at [133, 120] on div at bounding box center [278, 154] width 487 height 243
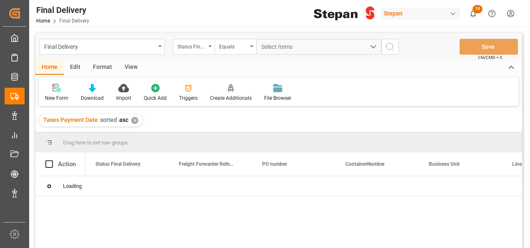
click at [133, 121] on div "✕" at bounding box center [134, 120] width 7 height 7
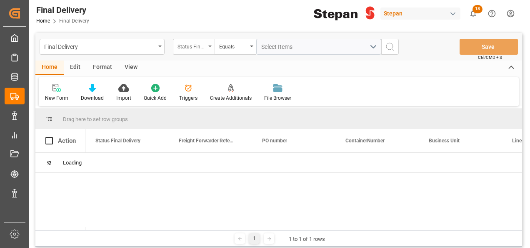
click at [206, 43] on div "Status Final Delivery" at bounding box center [194, 47] width 42 height 16
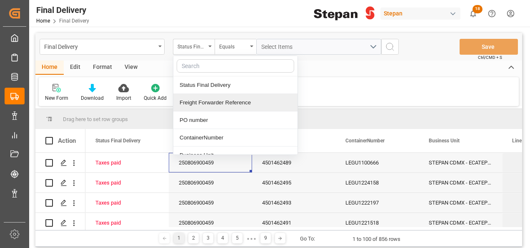
click at [215, 102] on div "Freight Forwarder Reference" at bounding box center [235, 103] width 124 height 18
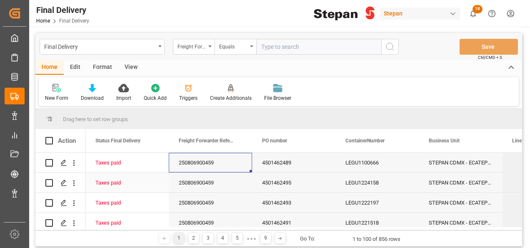
click at [353, 167] on div "LEGU1100666" at bounding box center [376, 163] width 83 height 20
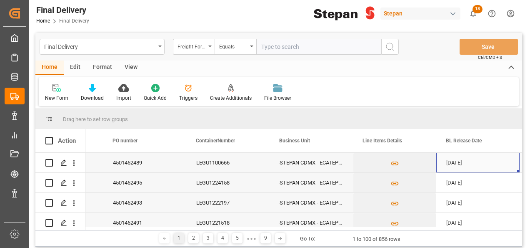
scroll to position [0, 233]
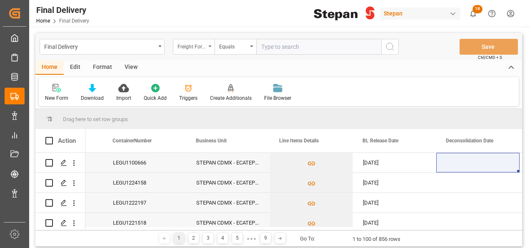
click at [211, 46] on icon "open menu" at bounding box center [209, 46] width 3 height 2
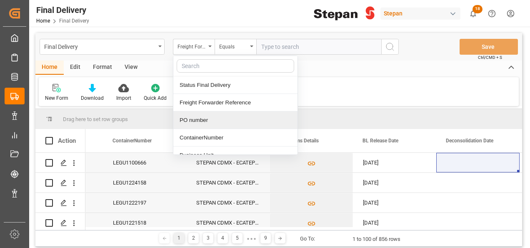
drag, startPoint x: 188, startPoint y: 119, endPoint x: 241, endPoint y: 75, distance: 68.3
click at [188, 119] on div "PO number" at bounding box center [235, 120] width 124 height 18
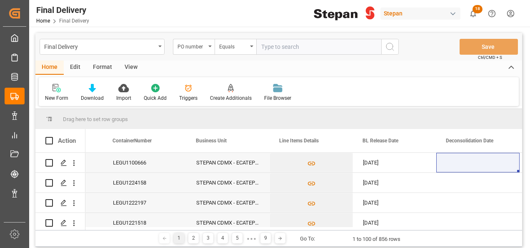
click at [265, 48] on input "text" at bounding box center [318, 47] width 125 height 16
paste input "250806900117"
type input "250806900117"
click at [390, 48] on icon "search button" at bounding box center [390, 47] width 10 height 10
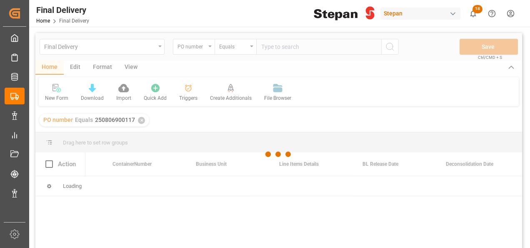
scroll to position [0, 233]
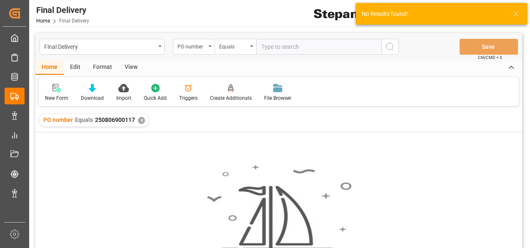
click at [141, 115] on div "PO number Equals 250806900117 ✕" at bounding box center [94, 120] width 110 height 13
click at [141, 119] on div "✕" at bounding box center [141, 120] width 7 height 7
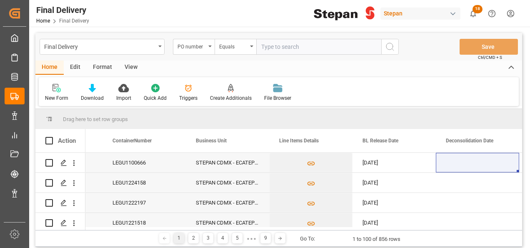
click at [210, 46] on icon "open menu" at bounding box center [209, 46] width 3 height 2
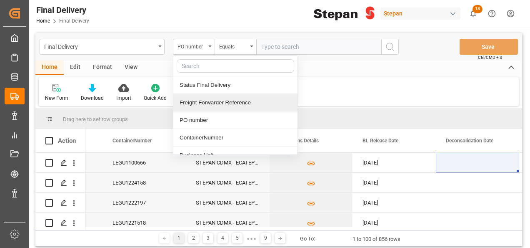
click at [200, 103] on div "Freight Forwarder Reference" at bounding box center [235, 103] width 124 height 18
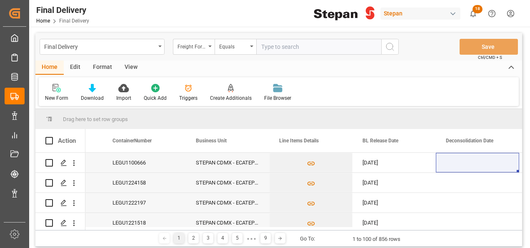
click at [285, 48] on input "text" at bounding box center [318, 47] width 125 height 16
paste input "250806900117"
type input "250806900117"
click at [393, 46] on circle "search button" at bounding box center [389, 46] width 7 height 7
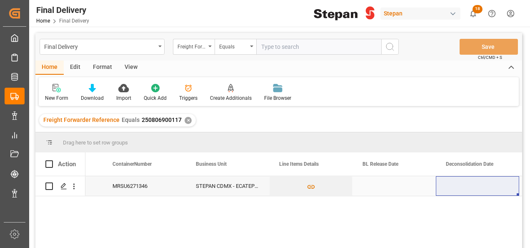
click at [392, 188] on div "Press SPACE to select this row." at bounding box center [394, 186] width 83 height 20
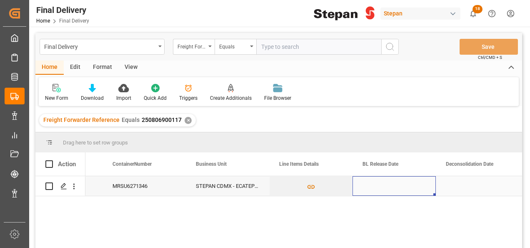
click at [392, 188] on div "Press SPACE to select this row." at bounding box center [394, 186] width 83 height 20
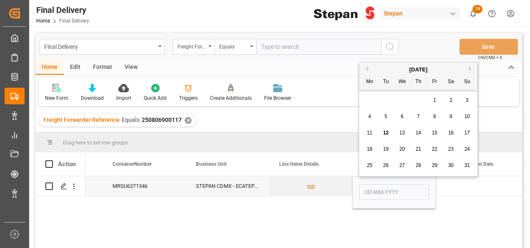
click at [385, 127] on div "11 12 13 14 15 16 17" at bounding box center [419, 133] width 114 height 16
click at [388, 138] on div "12" at bounding box center [386, 133] width 10 height 10
type input "[DATE]"
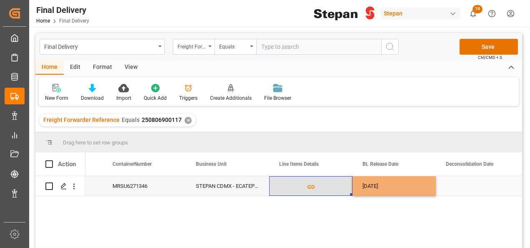
click at [338, 188] on button "Press SPACE to select this row." at bounding box center [311, 185] width 83 height 19
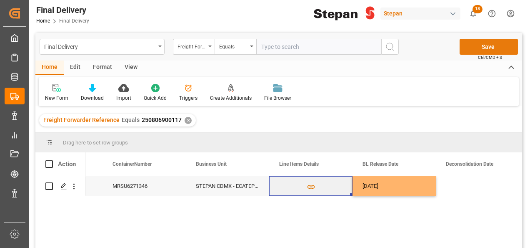
click at [472, 46] on button "Save" at bounding box center [489, 47] width 58 height 16
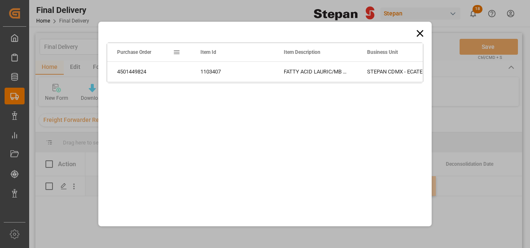
click at [420, 30] on icon at bounding box center [420, 34] width 12 height 12
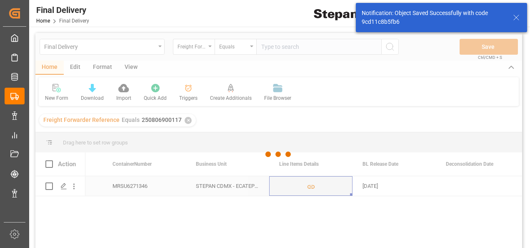
click at [488, 52] on div at bounding box center [278, 154] width 487 height 243
click at [488, 45] on div at bounding box center [278, 154] width 487 height 243
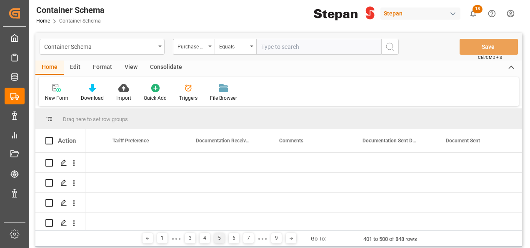
scroll to position [0, 1817]
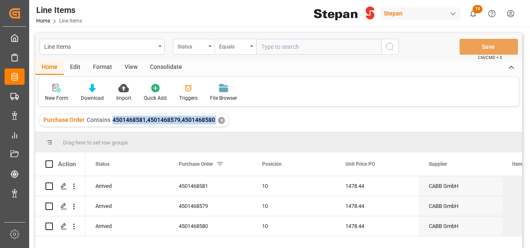
click at [218, 120] on div "✕" at bounding box center [221, 120] width 7 height 7
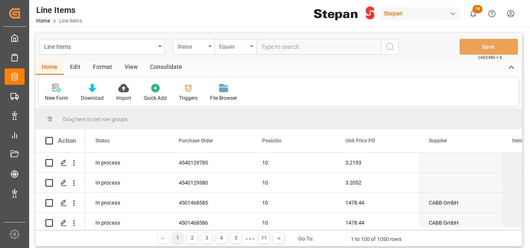
click at [251, 46] on icon "open menu" at bounding box center [251, 46] width 3 height 2
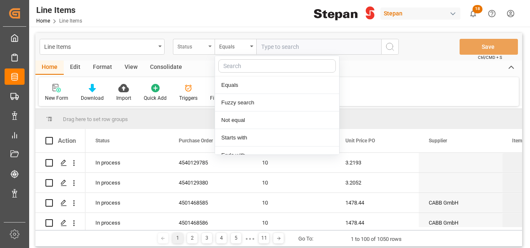
click at [213, 46] on div "Status" at bounding box center [194, 47] width 42 height 16
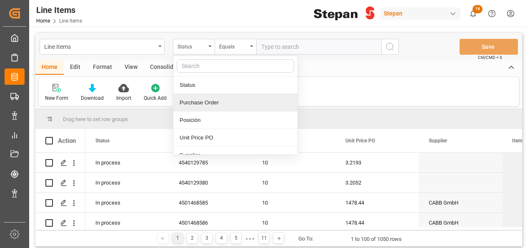
click at [190, 101] on div "Purchase Order" at bounding box center [235, 103] width 124 height 18
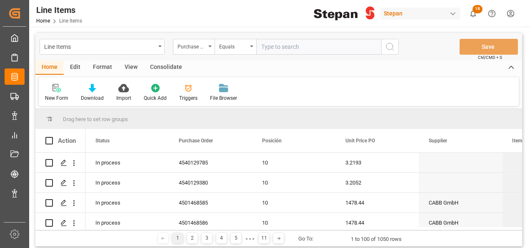
click at [259, 47] on input "text" at bounding box center [318, 47] width 125 height 16
paste input "4501462491,4501462493,4501462489,4501462495 ✕"
type input "4501462491,4501462493,4501462489,4501462495"
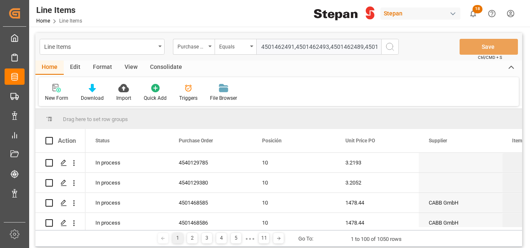
click at [393, 45] on icon "search button" at bounding box center [390, 47] width 10 height 10
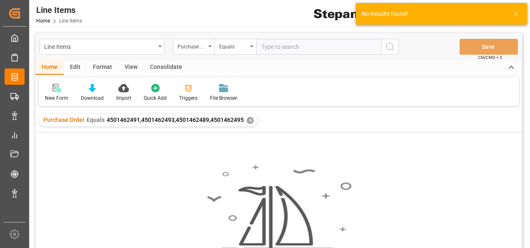
click at [249, 119] on div "✕" at bounding box center [250, 120] width 7 height 7
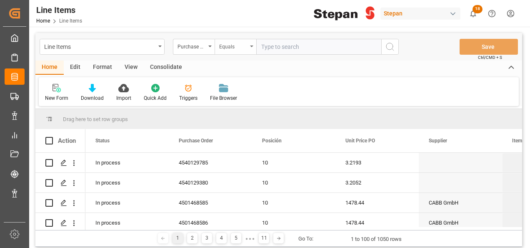
click at [250, 47] on icon "open menu" at bounding box center [251, 46] width 3 height 2
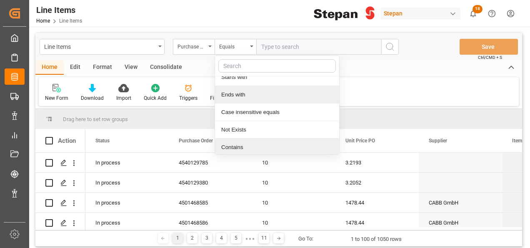
scroll to position [61, 0]
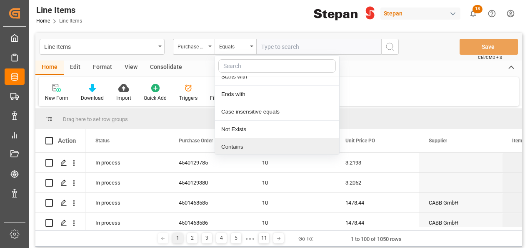
click at [237, 146] on div "Contains" at bounding box center [277, 147] width 124 height 18
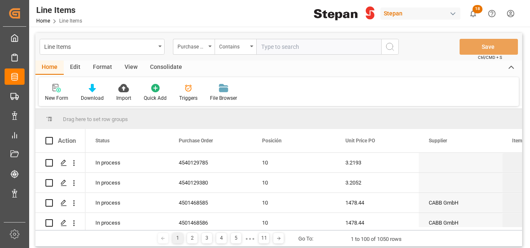
paste input "4501462491,4501462493,4501462489,4501462495 ✕"
type input "4501462491,4501462493,4501462489,4501462495"
click at [389, 47] on icon "search button" at bounding box center [390, 47] width 10 height 10
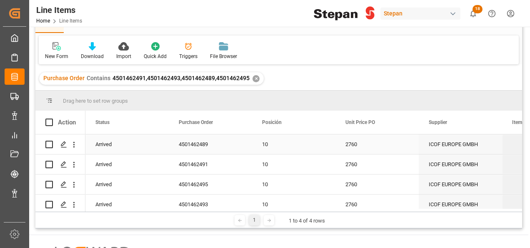
scroll to position [8, 0]
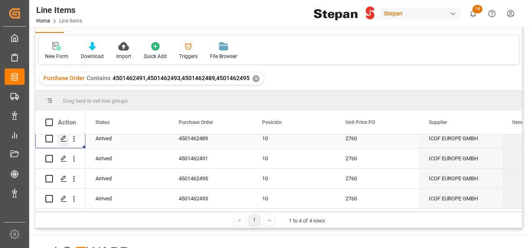
click at [61, 138] on icon "Press SPACE to select this row." at bounding box center [63, 138] width 7 height 7
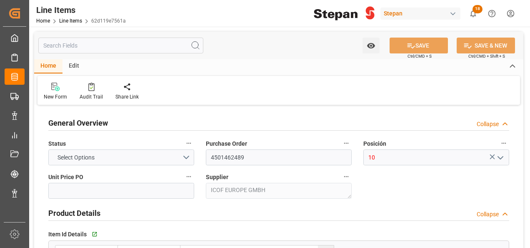
type input "2760"
type input "12352104"
type input "20000"
type input "19940"
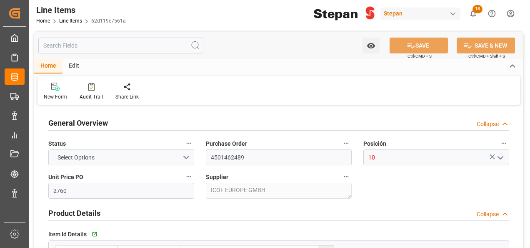
type input "55034.4"
type input "14-07-2025"
type input "12-08-2025 06:15"
type input "19-05-2025 19:40"
type input "16-05-2025"
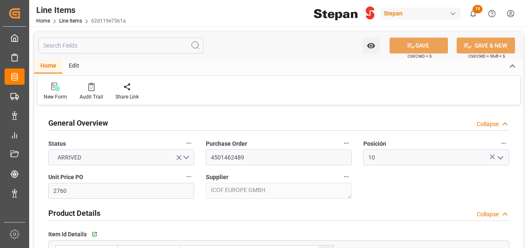
type input "21-07-2025"
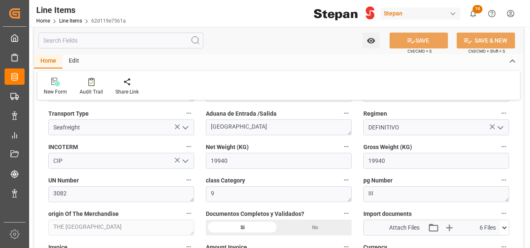
scroll to position [417, 0]
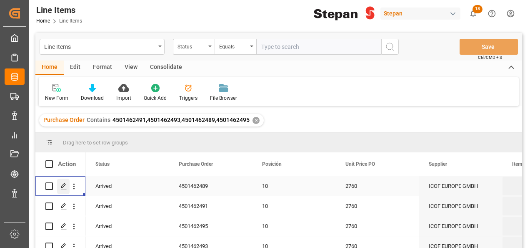
click at [63, 184] on polygon "Press SPACE to select this row." at bounding box center [63, 185] width 4 height 4
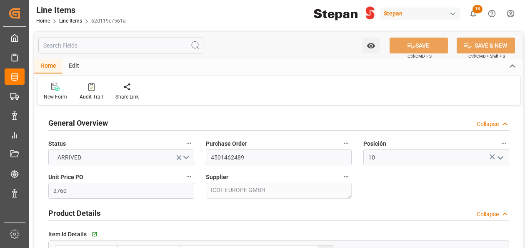
type input "14-07-2025"
type input "12-08-2025 06:15"
type input "19-05-2025 19:40"
type input "16-05-2025"
type input "21-07-2025"
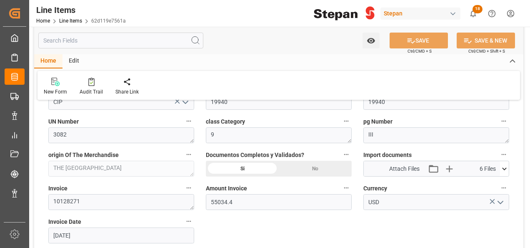
scroll to position [417, 0]
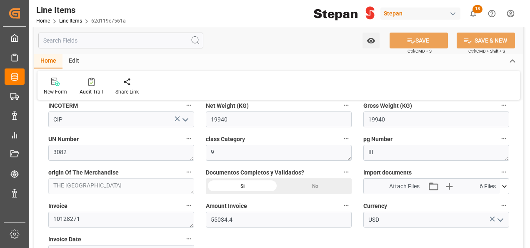
click at [505, 183] on icon at bounding box center [504, 186] width 9 height 9
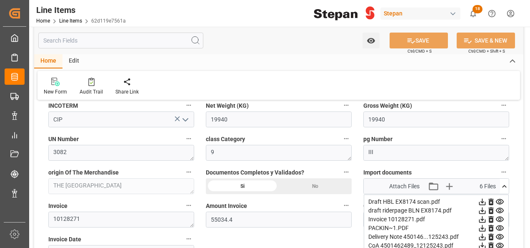
scroll to position [458, 0]
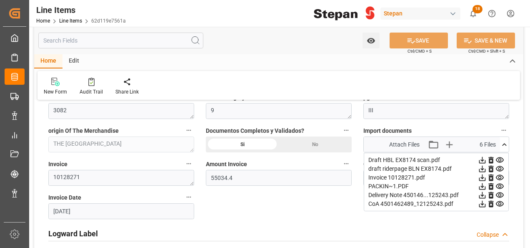
click at [325, 204] on div "General Overview Collapse Status ARRIVED Purchase Order 4501462489 Posición 10 …" at bounding box center [278, 204] width 489 height 1111
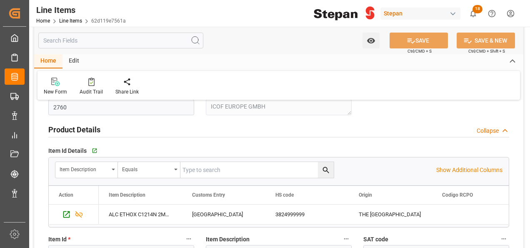
scroll to position [0, 0]
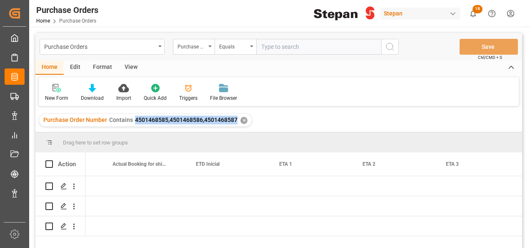
scroll to position [0, 983]
